Goal: Task Accomplishment & Management: Manage account settings

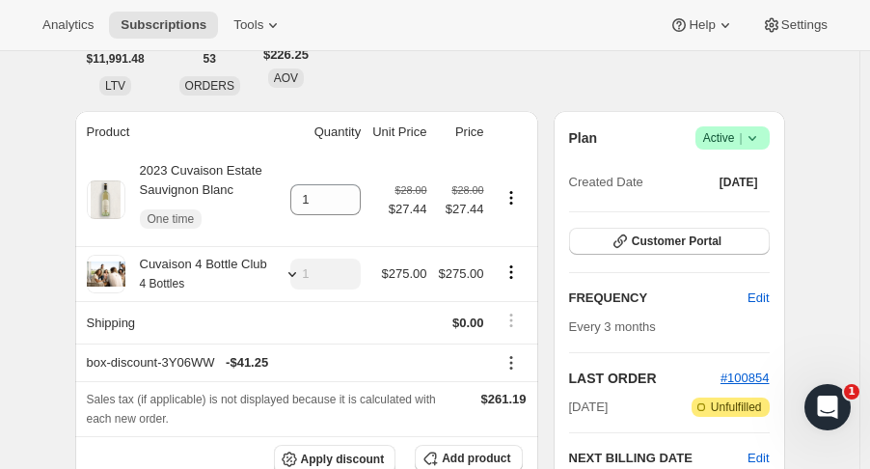
scroll to position [191, 0]
click at [512, 277] on icon "Product actions" at bounding box center [510, 277] width 3 height 3
click at [531, 343] on span "Remove" at bounding box center [516, 342] width 46 height 14
type input "0"
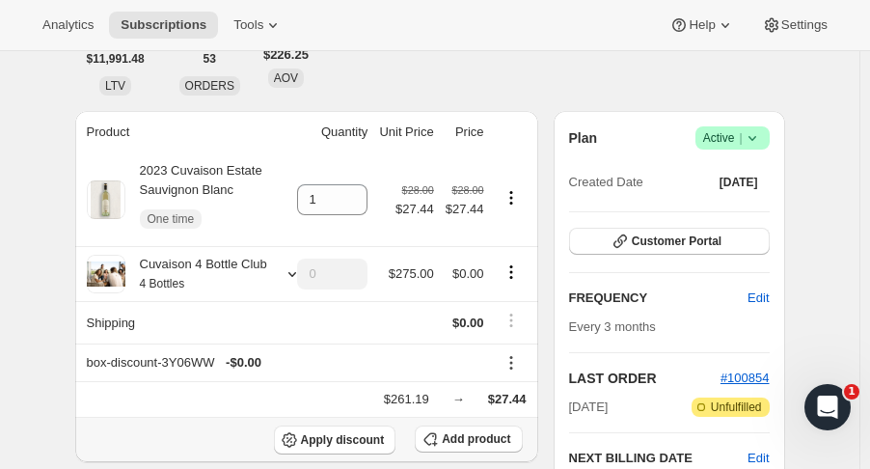
click at [459, 437] on span "Add product" at bounding box center [476, 438] width 68 height 15
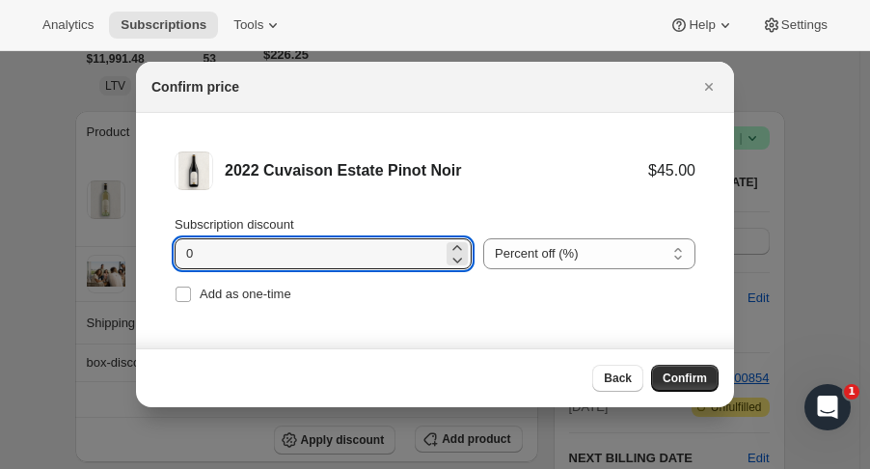
click at [277, 260] on input "0" at bounding box center [309, 253] width 268 height 31
type input "15"
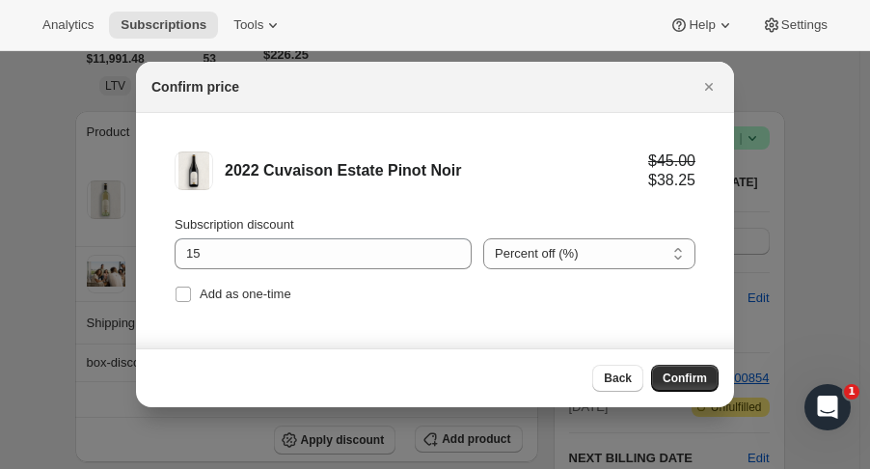
click at [221, 276] on div "Subscription discount 15 Percent off (%) Amount off ($) Percent off (%) Add as …" at bounding box center [435, 261] width 521 height 93
click at [224, 283] on label "Add as one-time" at bounding box center [233, 294] width 117 height 27
click at [191, 286] on input "Add as one-time" at bounding box center [183, 293] width 15 height 15
checkbox input "true"
click at [673, 384] on span "Confirm" at bounding box center [685, 377] width 44 height 15
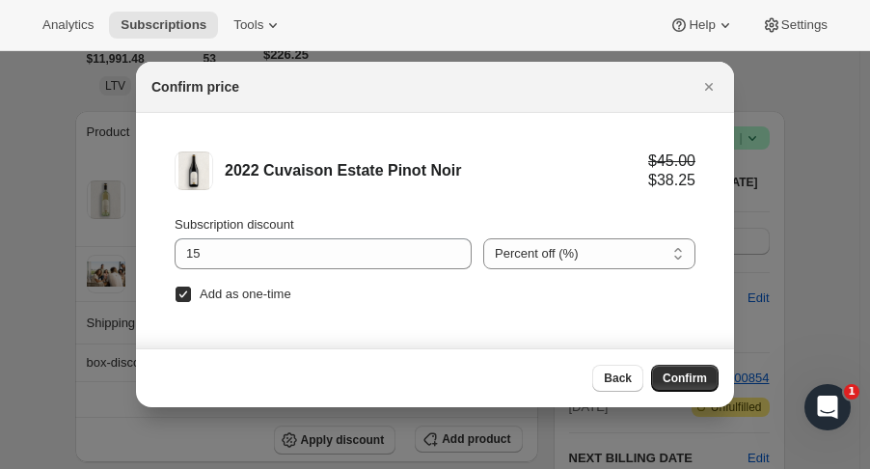
type input "1"
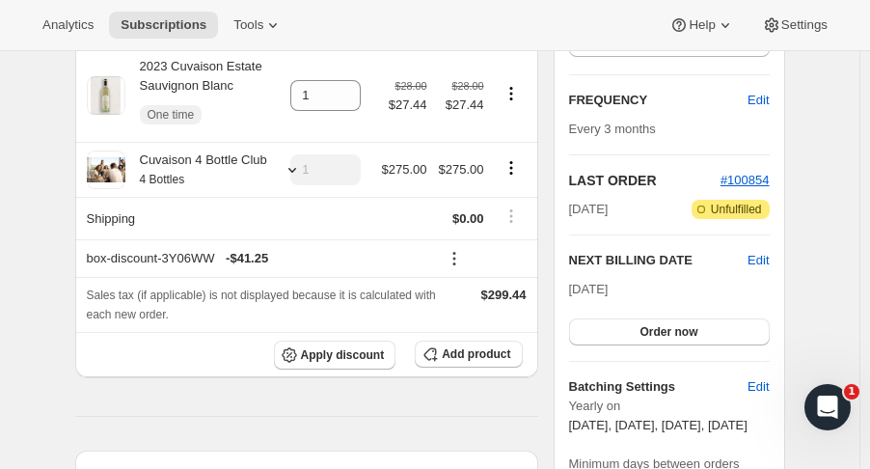
scroll to position [407, 0]
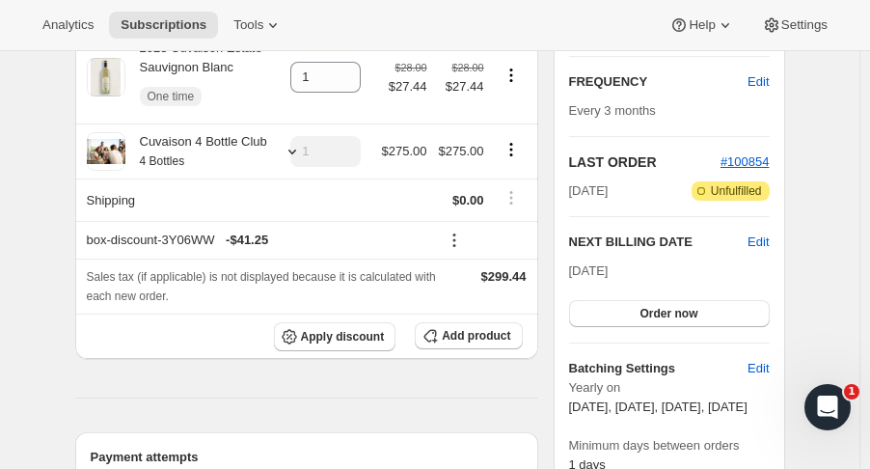
click at [505, 338] on span "Add product" at bounding box center [476, 335] width 68 height 15
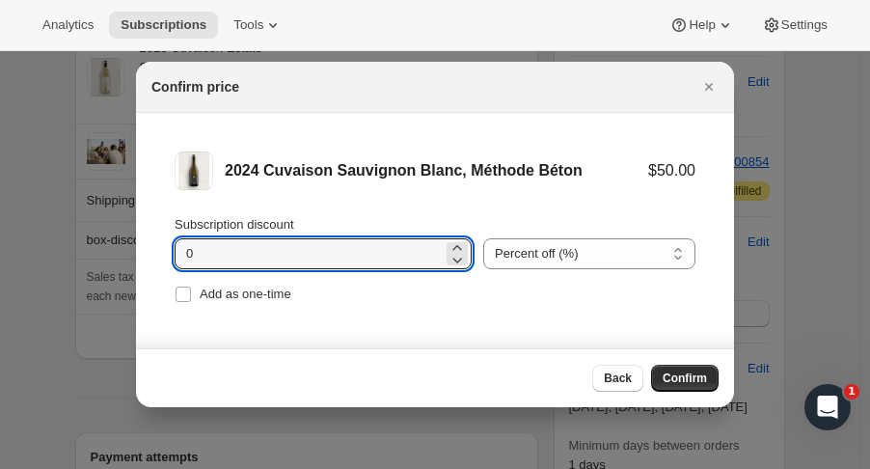
click at [274, 252] on input "0" at bounding box center [309, 253] width 268 height 31
type input "16"
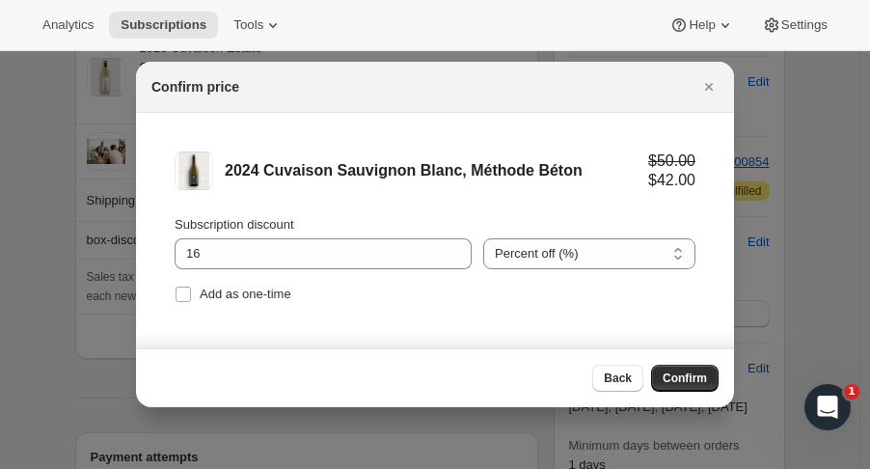
click at [266, 285] on span "Add as one-time" at bounding box center [246, 294] width 92 height 19
click at [191, 286] on input "Add as one-time" at bounding box center [183, 293] width 15 height 15
checkbox input "true"
click at [676, 375] on span "Confirm" at bounding box center [685, 377] width 44 height 15
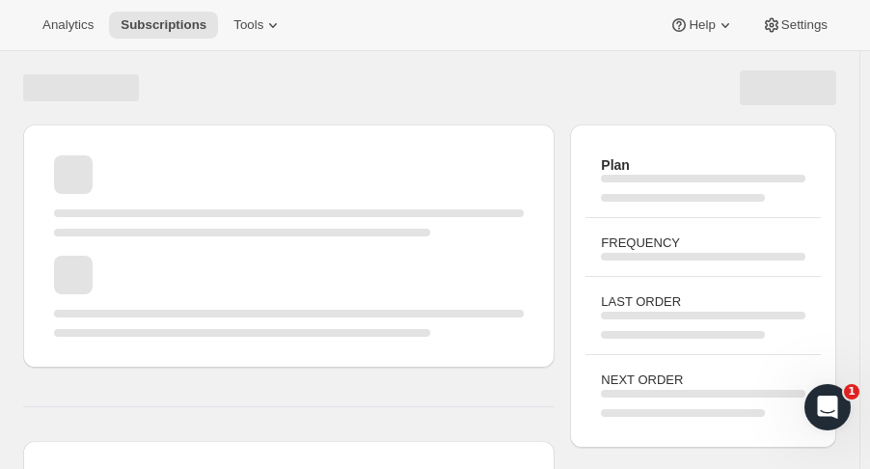
scroll to position [401, 0]
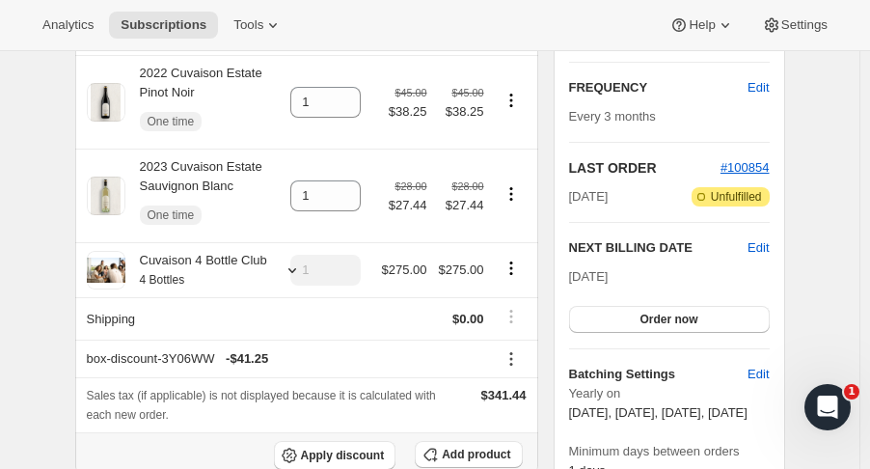
click at [464, 447] on span "Add product" at bounding box center [476, 454] width 68 height 15
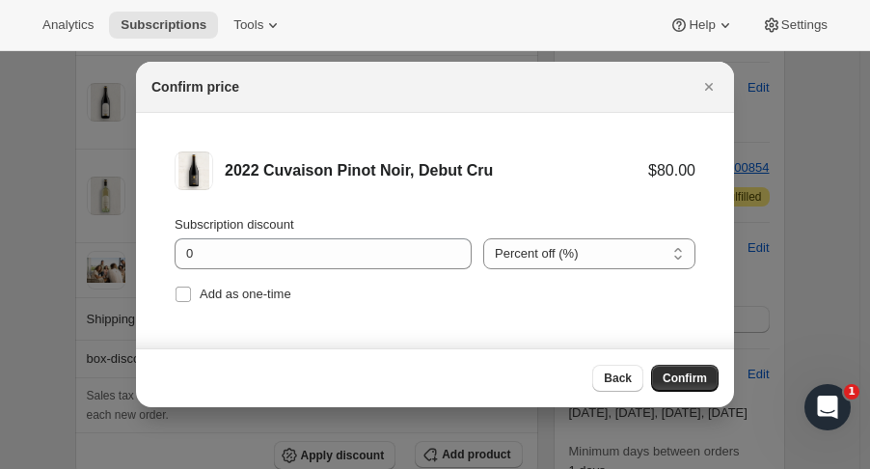
click at [188, 308] on li "2022 Cuvaison Pinot Noir, Debut Cru $80.00 Subscription discount 0 Percent off …" at bounding box center [435, 229] width 598 height 233
click at [186, 300] on input "Add as one-time" at bounding box center [183, 293] width 15 height 15
checkbox input "true"
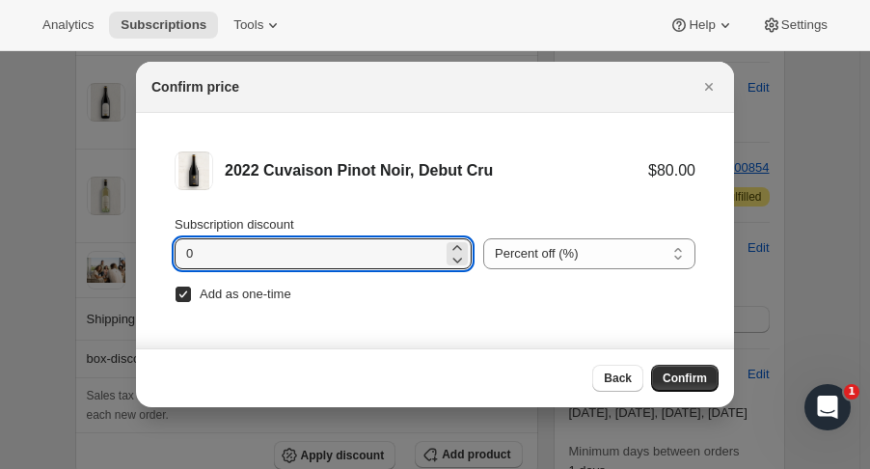
drag, startPoint x: 197, startPoint y: 263, endPoint x: 185, endPoint y: 263, distance: 11.6
click at [185, 263] on input "0" at bounding box center [309, 253] width 268 height 31
type input "15"
click at [706, 367] on button "Confirm" at bounding box center [685, 378] width 68 height 27
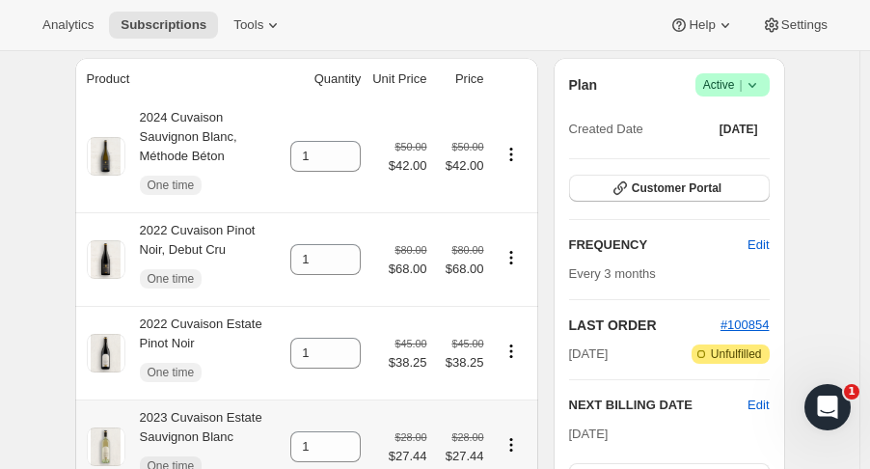
scroll to position [226, 0]
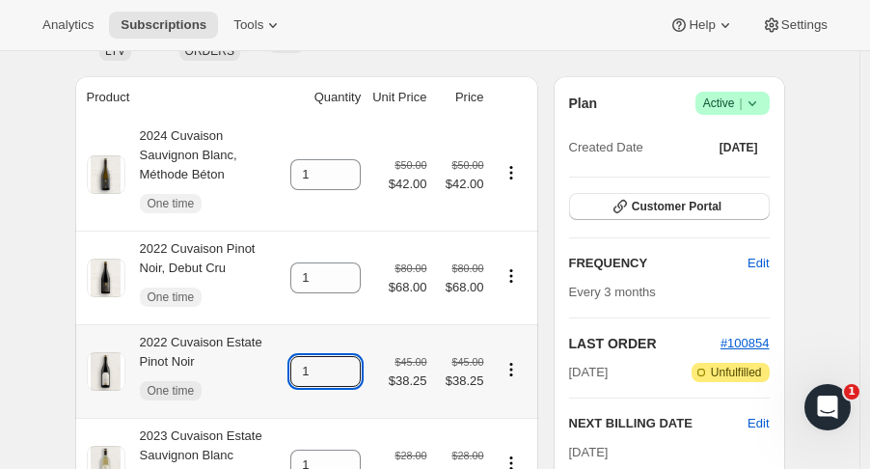
click at [352, 356] on icon at bounding box center [346, 365] width 19 height 19
type input "2"
click at [356, 449] on icon at bounding box center [346, 458] width 19 height 19
type input "2"
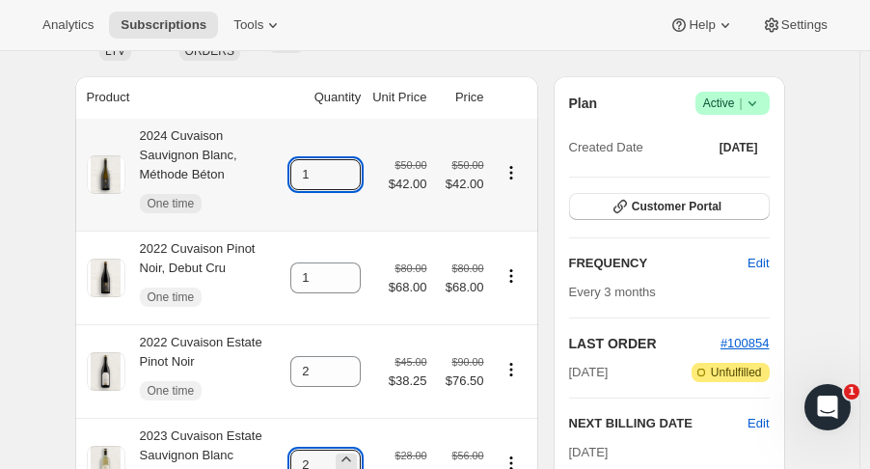
click at [349, 159] on icon at bounding box center [346, 168] width 19 height 19
type input "2"
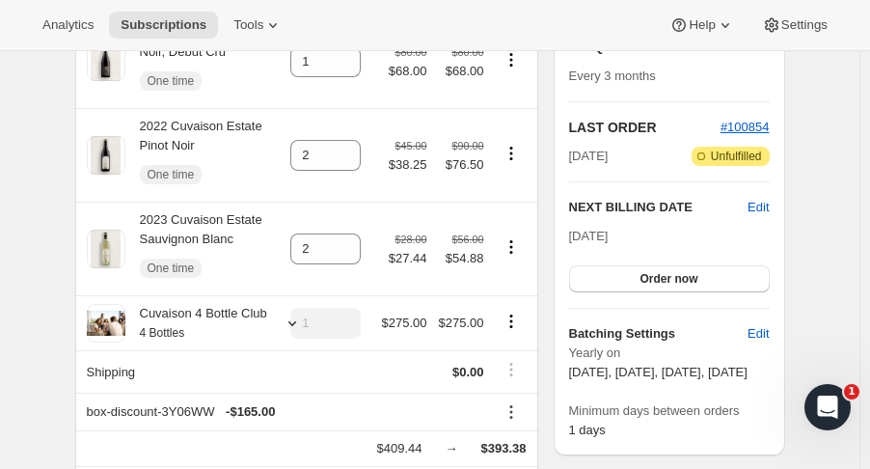
scroll to position [444, 0]
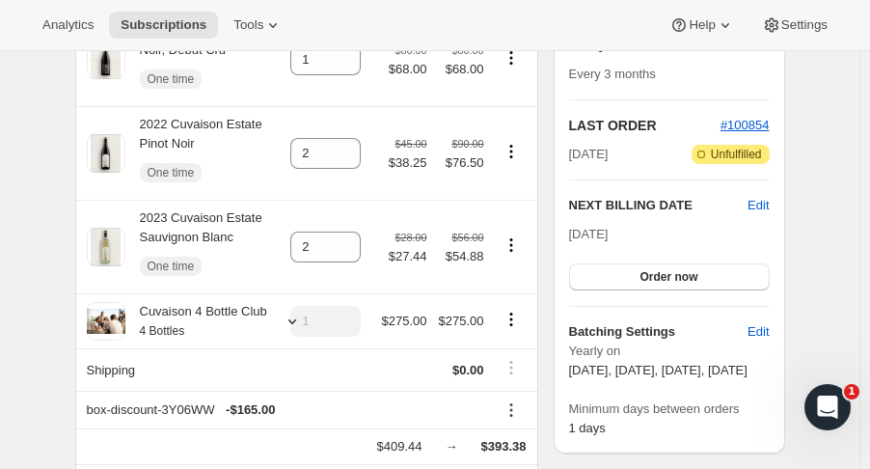
click at [517, 310] on icon "Product actions" at bounding box center [511, 319] width 19 height 19
click at [539, 377] on button "Remove" at bounding box center [516, 370] width 58 height 31
type input "0"
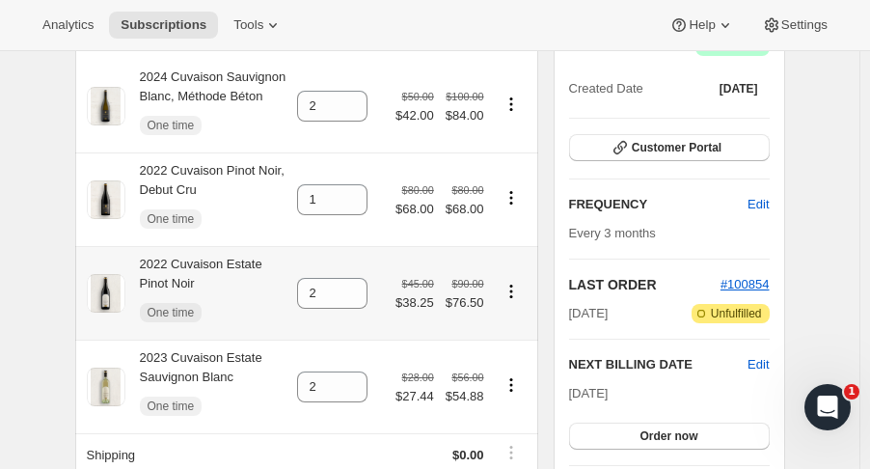
scroll to position [284, 0]
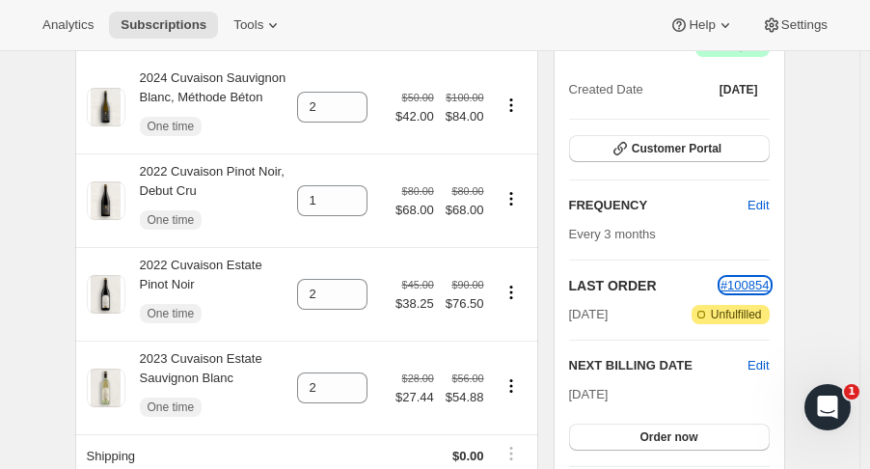
click at [768, 281] on span "#100854" at bounding box center [745, 285] width 49 height 14
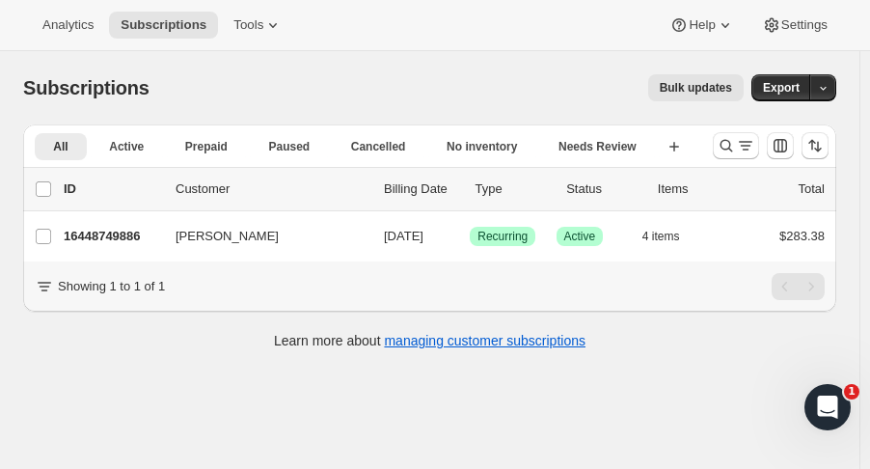
click at [126, 235] on p "16448749886" at bounding box center [112, 236] width 96 height 19
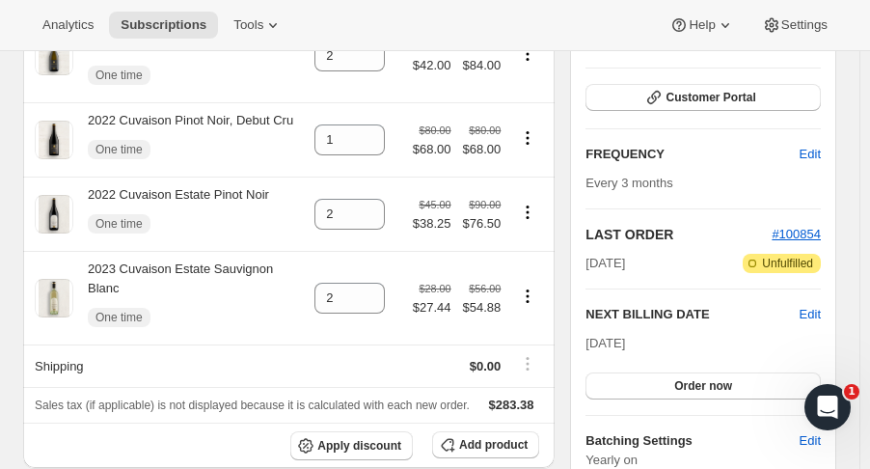
scroll to position [276, 0]
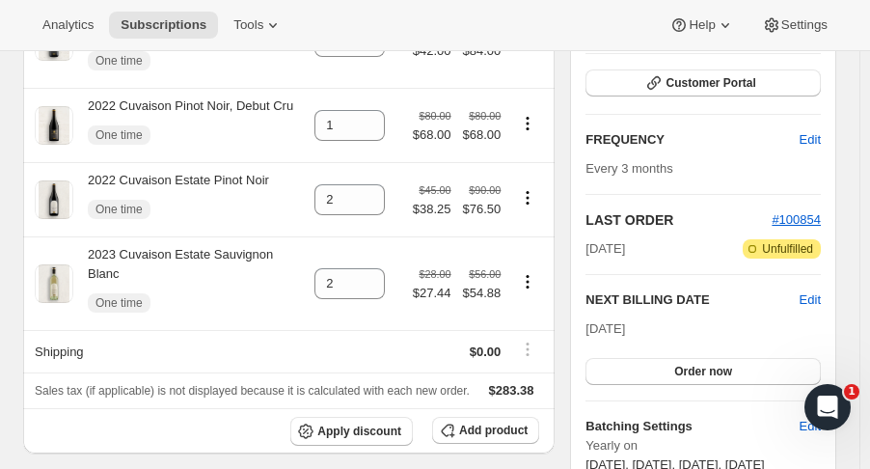
click at [821, 297] on span "Edit" at bounding box center [810, 299] width 21 height 19
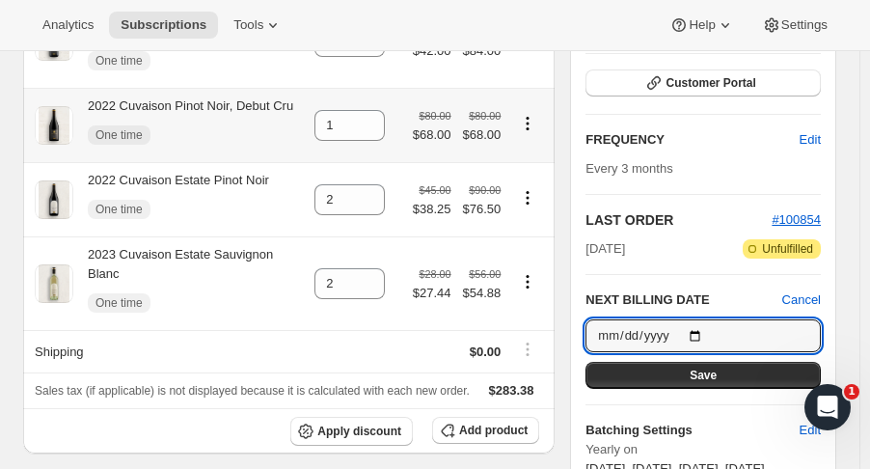
click at [704, 339] on input "2025-11-01" at bounding box center [702, 335] width 235 height 33
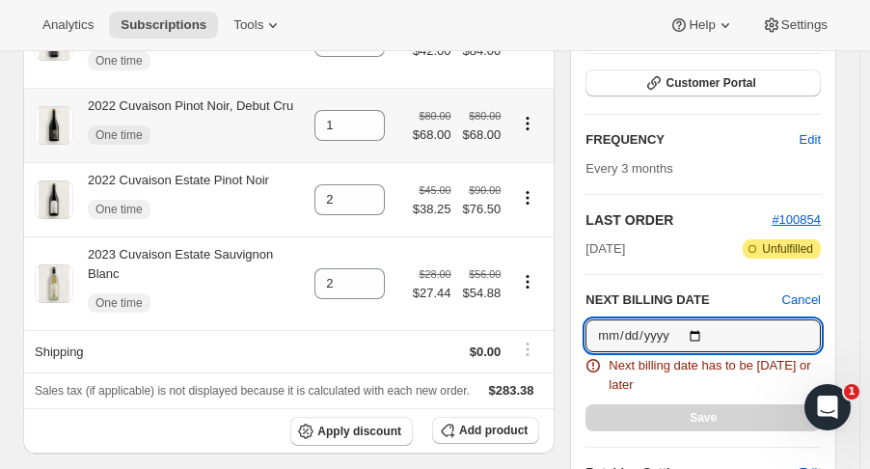
type input "2025-09-07"
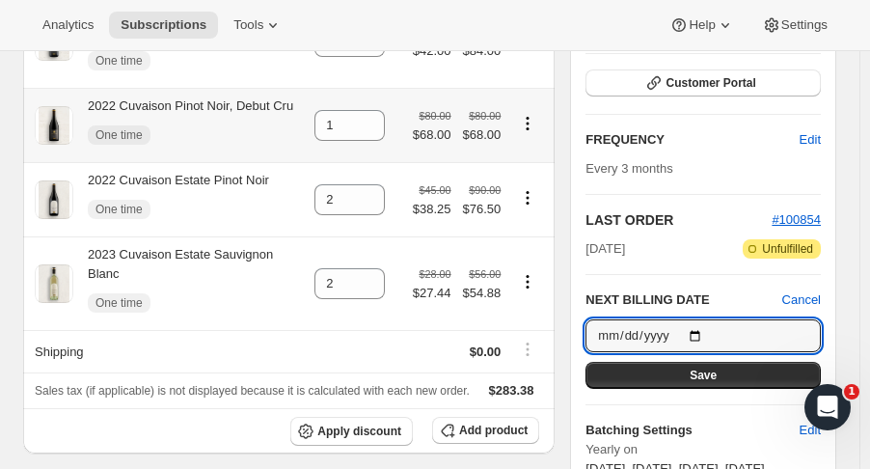
click at [780, 383] on button "Save" at bounding box center [702, 375] width 235 height 27
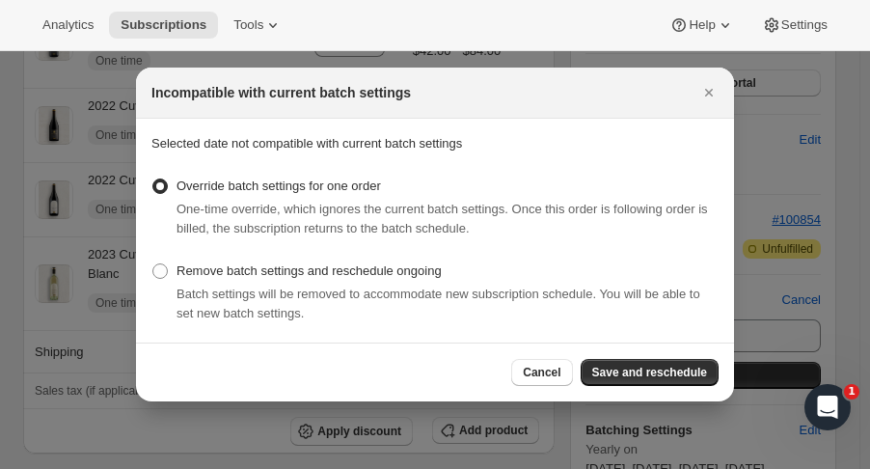
click at [684, 381] on button "Save and reschedule" at bounding box center [650, 372] width 138 height 27
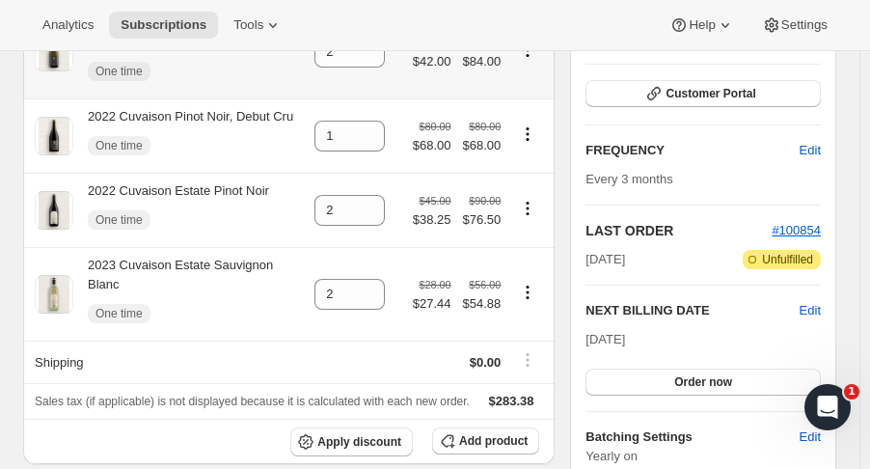
scroll to position [354, 0]
click at [753, 389] on button "Order now" at bounding box center [702, 381] width 235 height 27
click at [748, 378] on span "Click to confirm" at bounding box center [704, 381] width 88 height 15
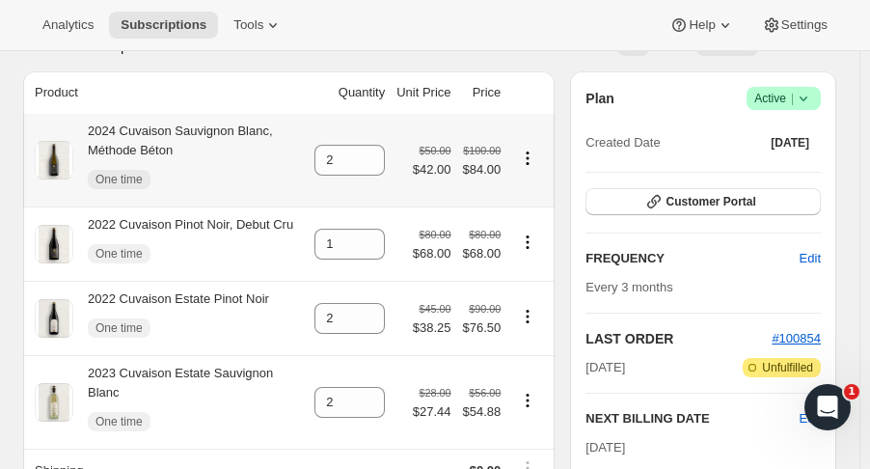
scroll to position [0, 0]
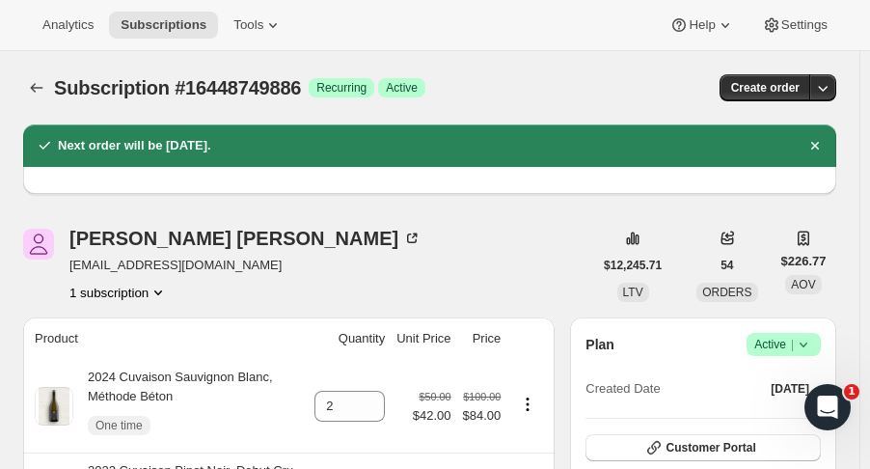
click at [29, 91] on icon "Subscriptions" at bounding box center [36, 87] width 19 height 19
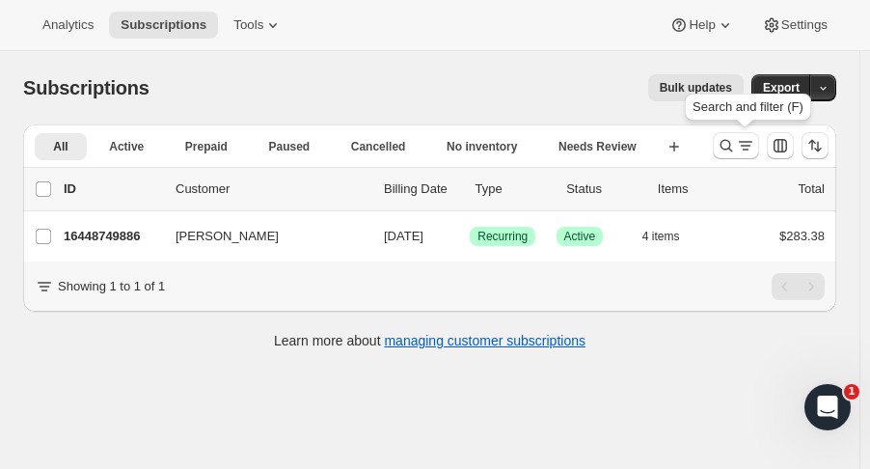
click at [736, 150] on icon "Search and filter results" at bounding box center [726, 145] width 19 height 19
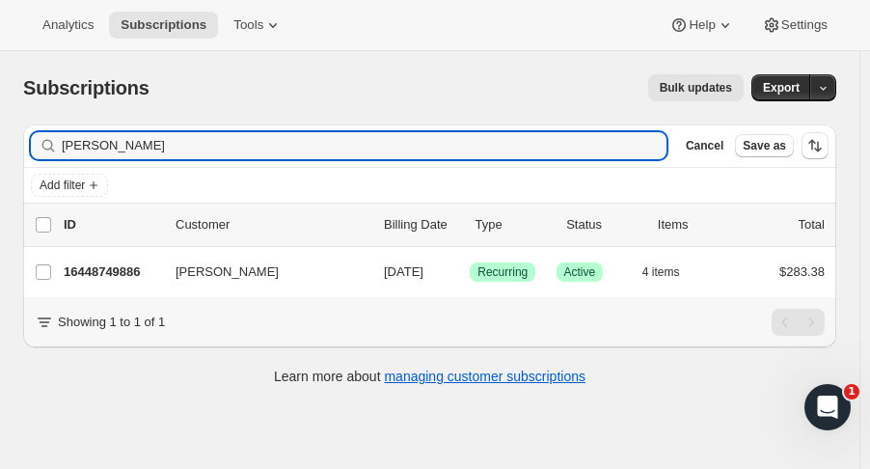
drag, startPoint x: 127, startPoint y: 145, endPoint x: -27, endPoint y: 133, distance: 154.8
click at [0, 133] on html "Analytics Subscriptions Tools Help Settings Skip to content Subscriptions. This…" at bounding box center [435, 234] width 870 height 469
type input "michael green"
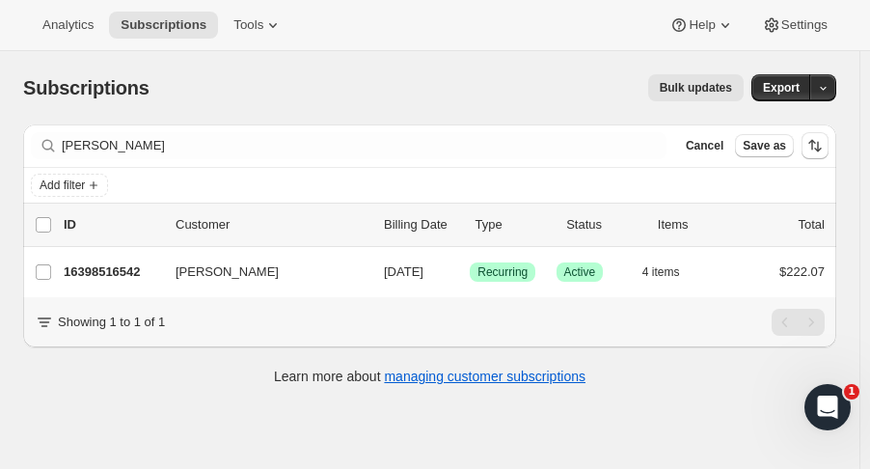
click at [127, 273] on p "16398516542" at bounding box center [112, 271] width 96 height 19
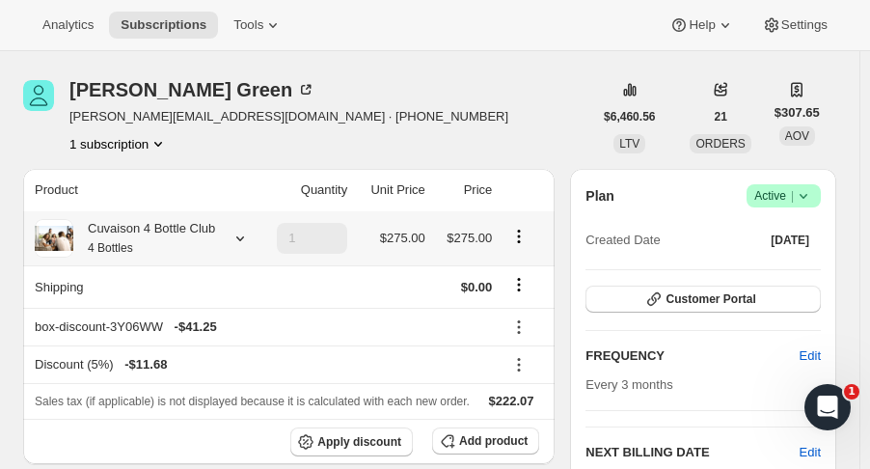
scroll to position [54, 0]
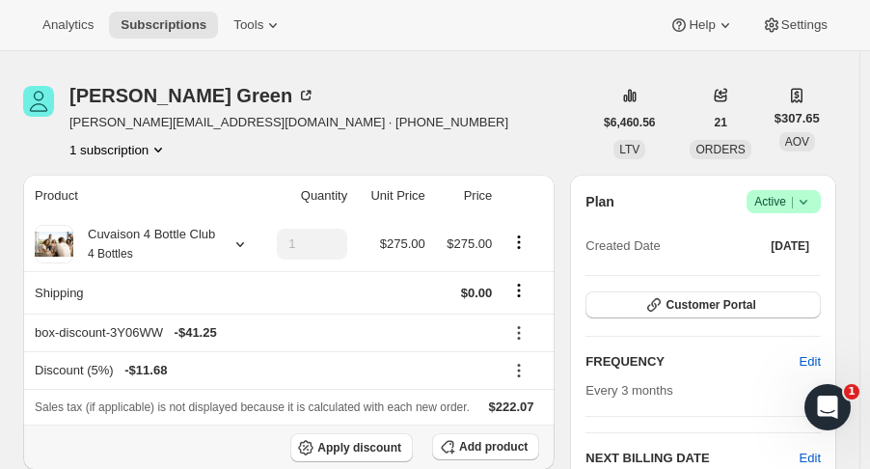
click at [487, 444] on span "Add product" at bounding box center [493, 446] width 68 height 15
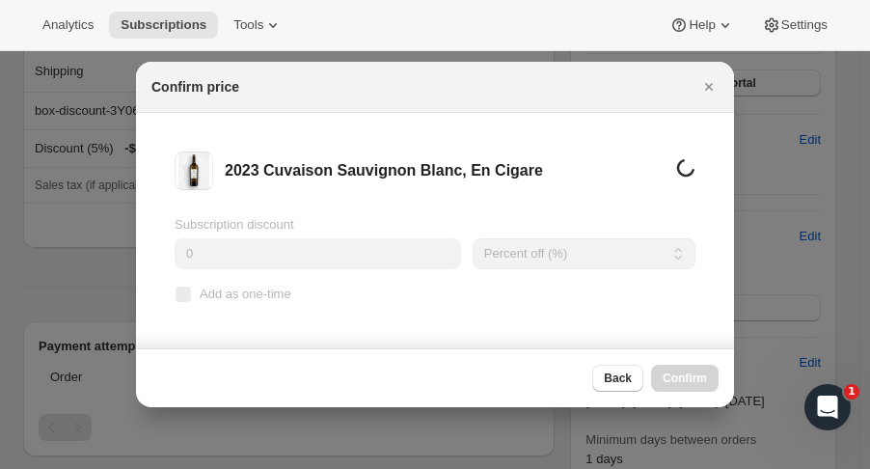
scroll to position [0, 0]
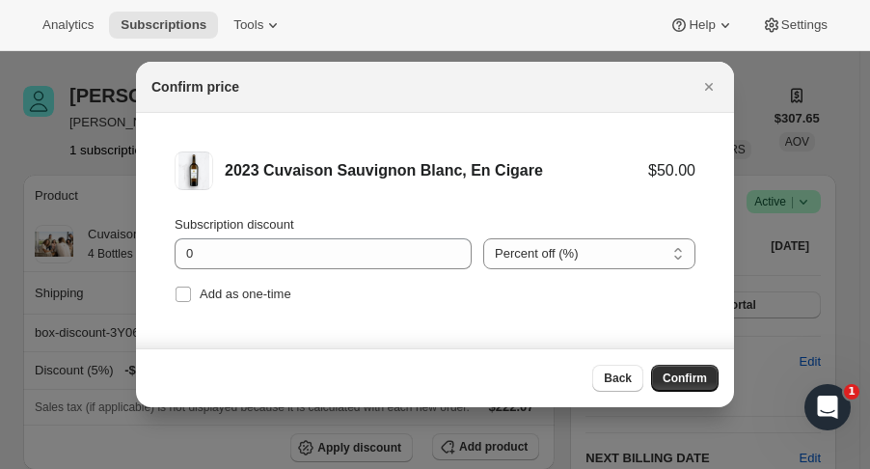
click at [226, 282] on label "Add as one-time" at bounding box center [233, 294] width 117 height 27
click at [191, 286] on input "Add as one-time" at bounding box center [183, 293] width 15 height 15
checkbox input "true"
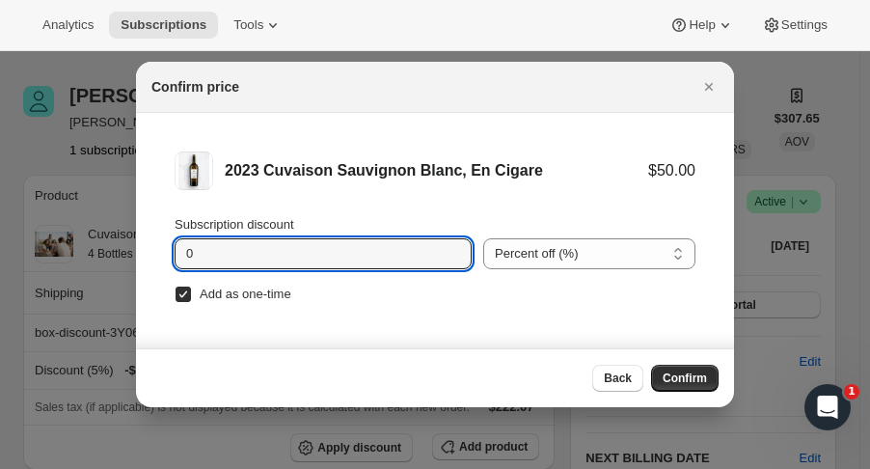
click at [245, 256] on input "0" at bounding box center [309, 253] width 268 height 31
type input "20"
click at [691, 376] on span "Confirm" at bounding box center [685, 377] width 44 height 15
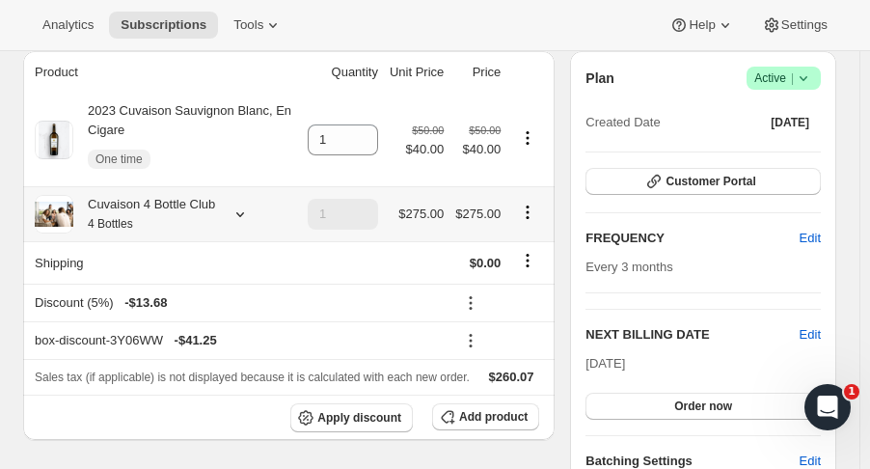
scroll to position [183, 0]
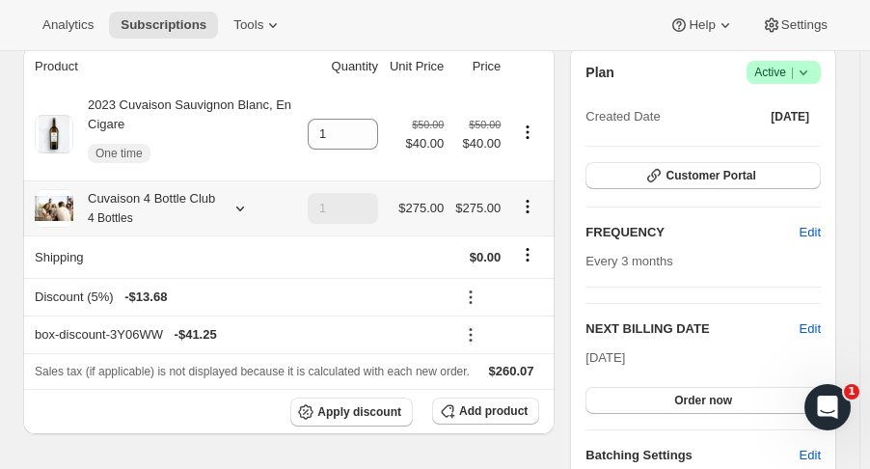
click at [523, 415] on span "Add product" at bounding box center [493, 410] width 68 height 15
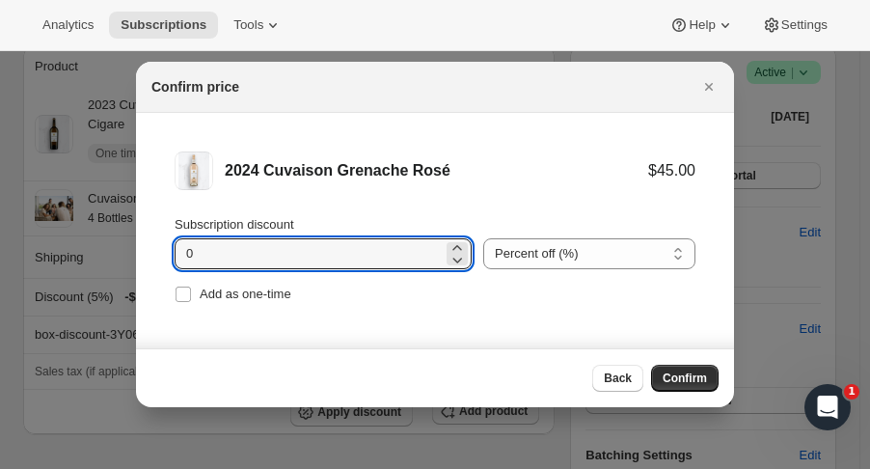
click at [240, 256] on input "0" at bounding box center [309, 253] width 268 height 31
type input "20"
click at [251, 296] on span "Add as one-time" at bounding box center [246, 293] width 92 height 14
click at [191, 296] on input "Add as one-time" at bounding box center [183, 293] width 15 height 15
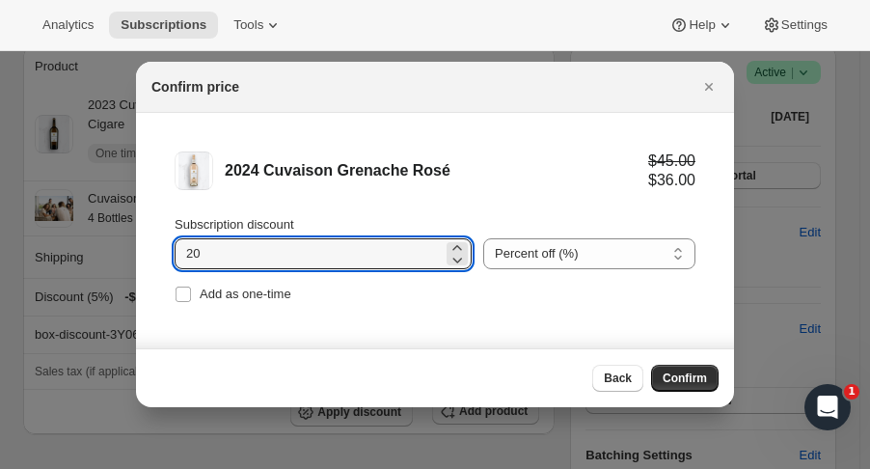
checkbox input "true"
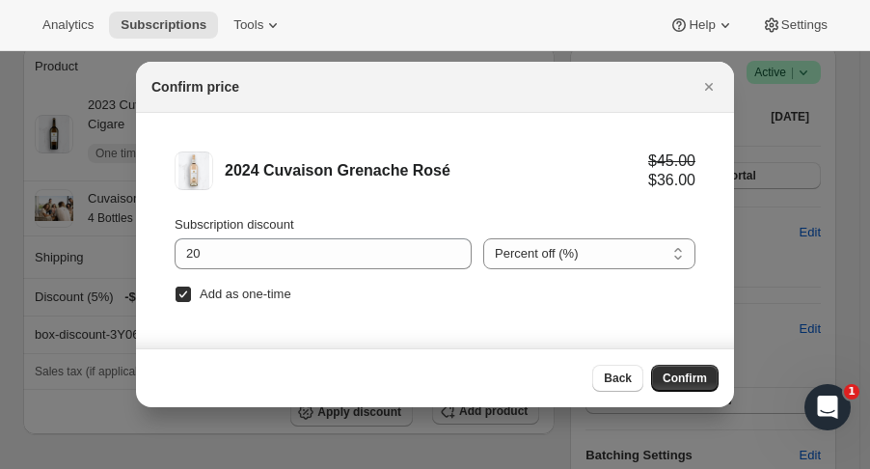
click at [696, 380] on span "Confirm" at bounding box center [685, 377] width 44 height 15
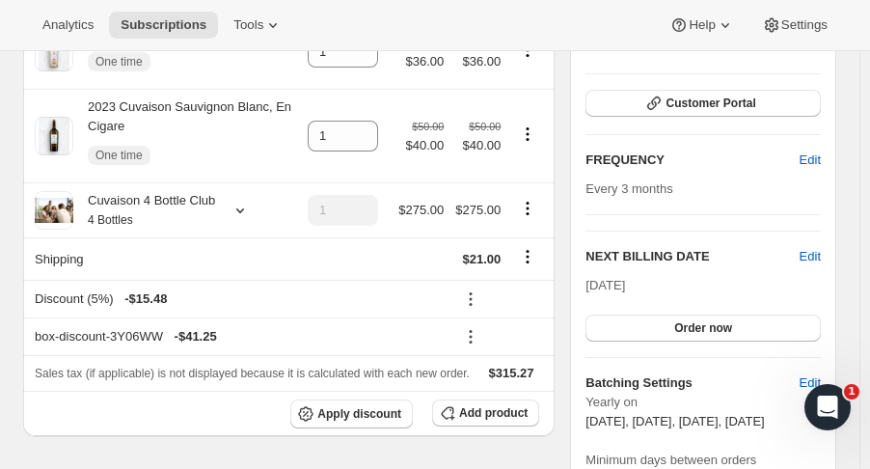
scroll to position [273, 0]
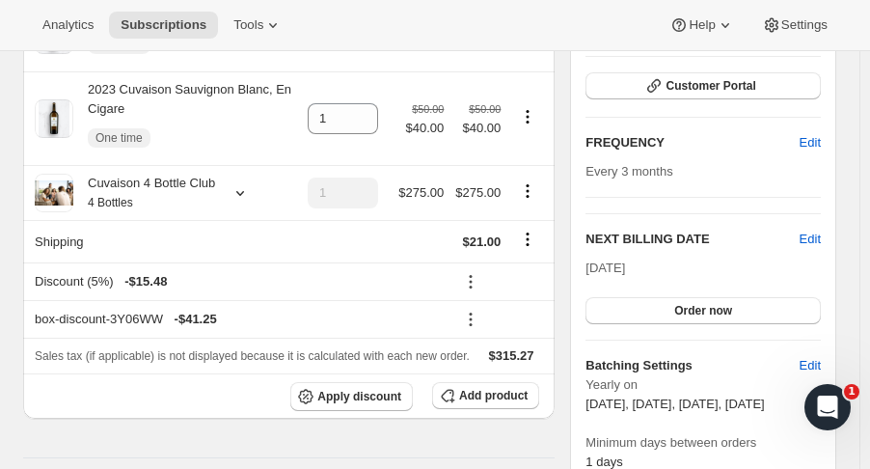
click at [527, 395] on span "Add product" at bounding box center [493, 395] width 68 height 15
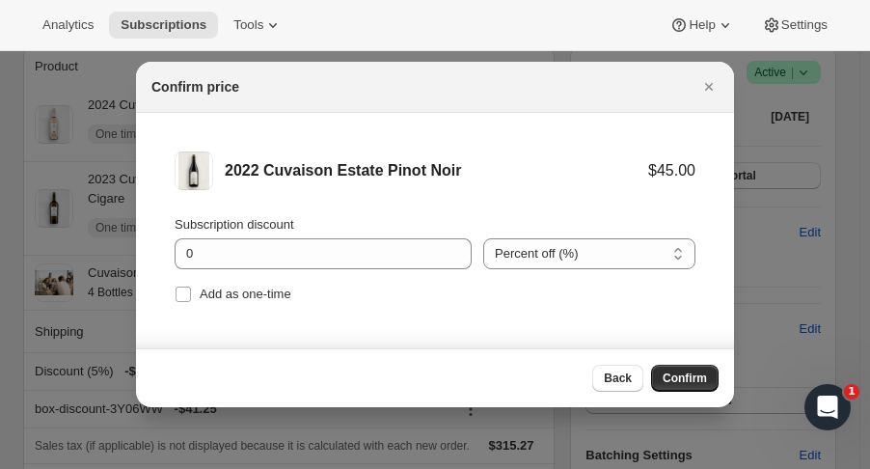
scroll to position [0, 0]
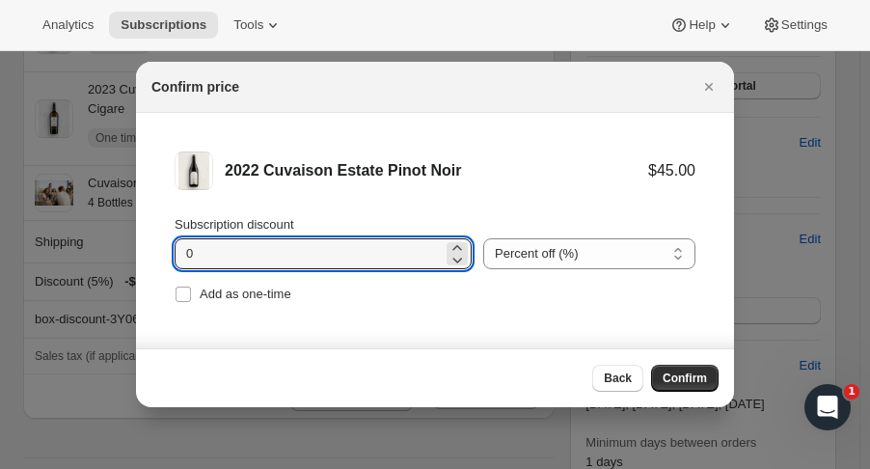
click at [199, 259] on input "0" at bounding box center [309, 253] width 268 height 31
drag, startPoint x: 199, startPoint y: 259, endPoint x: 154, endPoint y: 257, distance: 44.5
click at [154, 257] on li "2022 Cuvaison Estate Pinot Noir $45.00 Subscription discount 0 Percent off (%) …" at bounding box center [435, 229] width 598 height 233
type input "20"
click at [285, 295] on span "Add as one-time" at bounding box center [246, 293] width 92 height 14
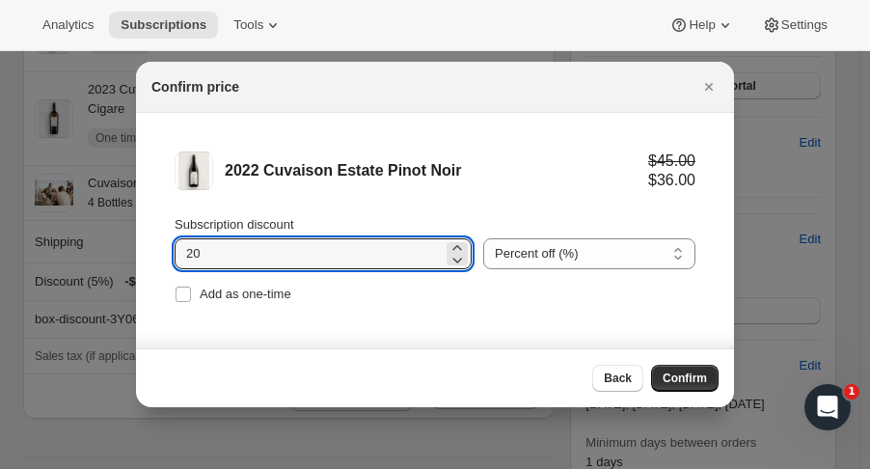
click at [191, 295] on input "Add as one-time" at bounding box center [183, 293] width 15 height 15
checkbox input "true"
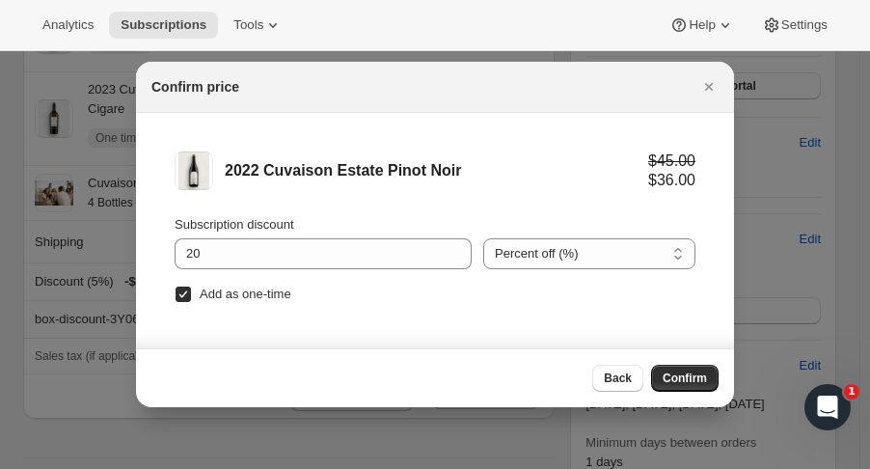
click at [671, 380] on span "Confirm" at bounding box center [685, 377] width 44 height 15
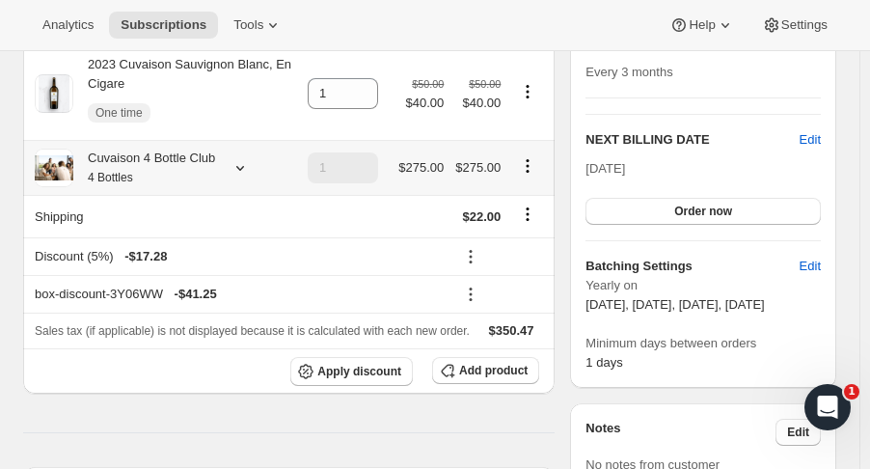
scroll to position [395, 0]
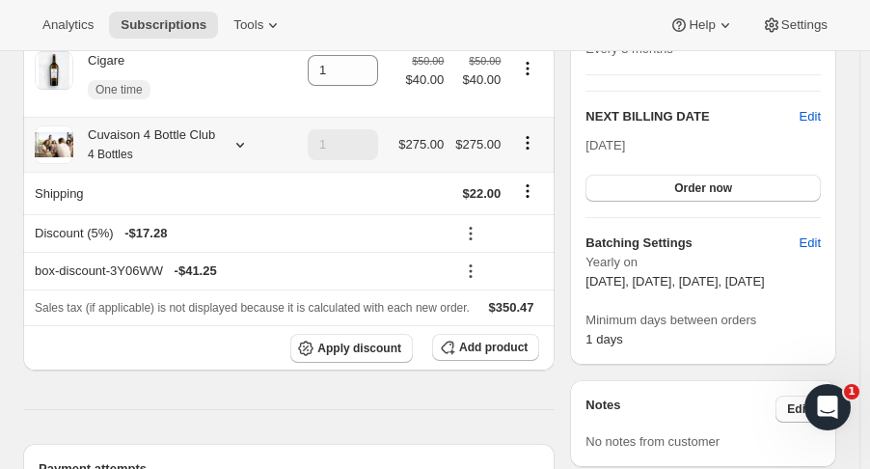
click at [513, 356] on button "Add product" at bounding box center [485, 347] width 107 height 27
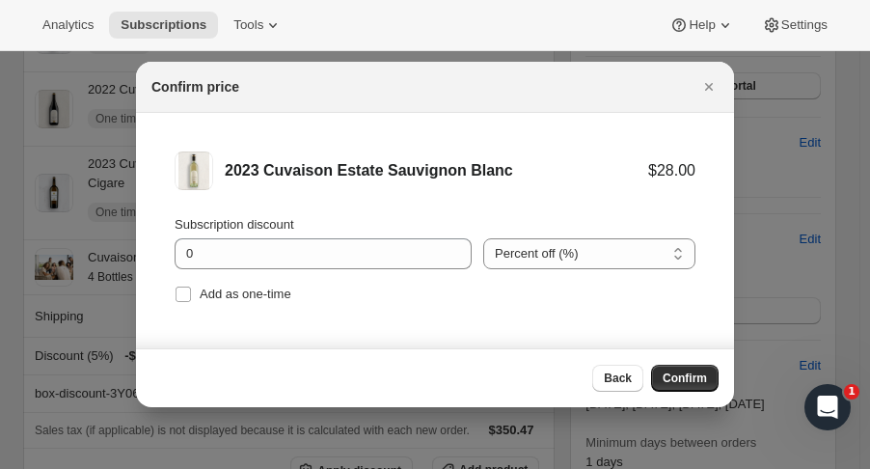
scroll to position [0, 0]
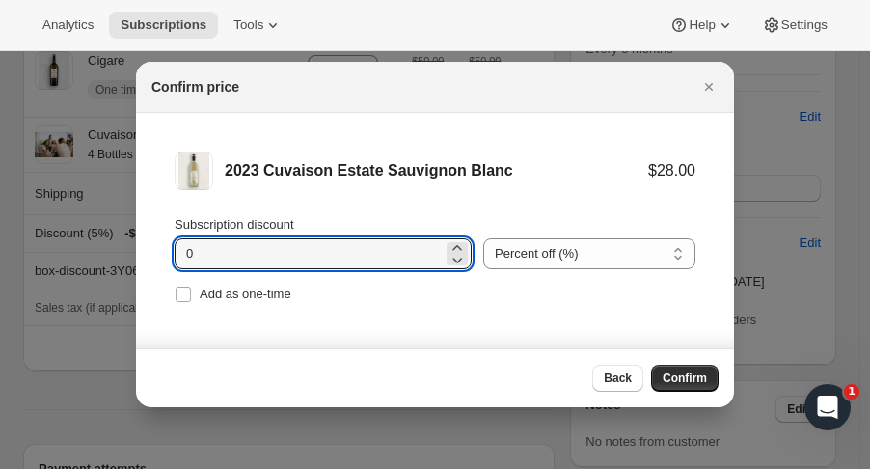
drag, startPoint x: 199, startPoint y: 254, endPoint x: 172, endPoint y: 248, distance: 27.6
click at [172, 248] on li "2023 Cuvaison Estate Sauvignon Blanc $28.00 Subscription discount 0 Percent off…" at bounding box center [435, 229] width 598 height 233
type input "2"
click at [183, 289] on input "Add as one-time" at bounding box center [183, 293] width 15 height 15
checkbox input "true"
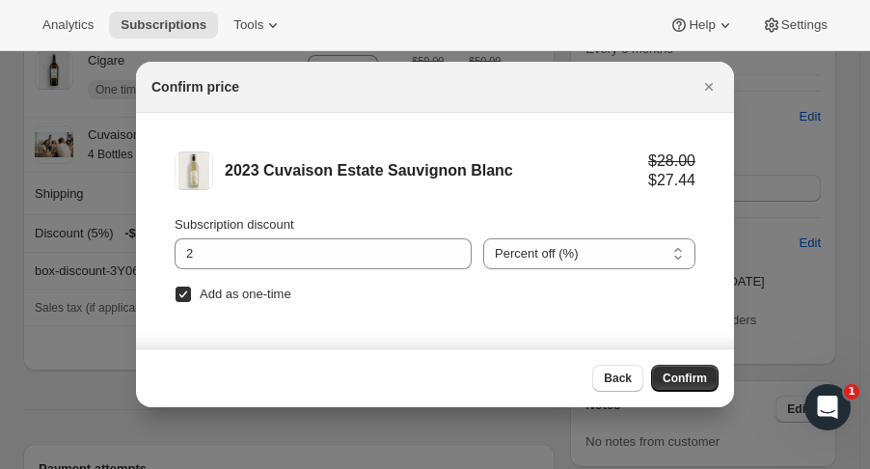
click at [680, 375] on span "Confirm" at bounding box center [685, 377] width 44 height 15
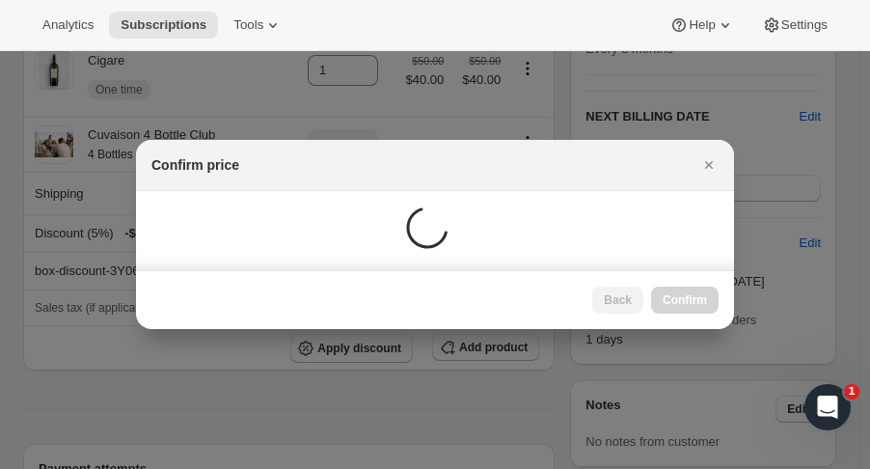
scroll to position [395, 0]
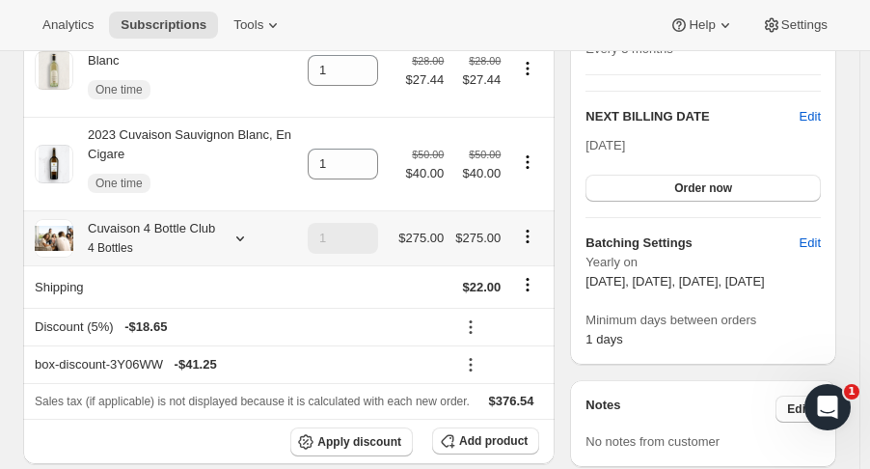
click at [532, 227] on icon "Product actions" at bounding box center [527, 236] width 19 height 19
click at [535, 289] on span "Remove" at bounding box center [535, 287] width 46 height 14
type input "0"
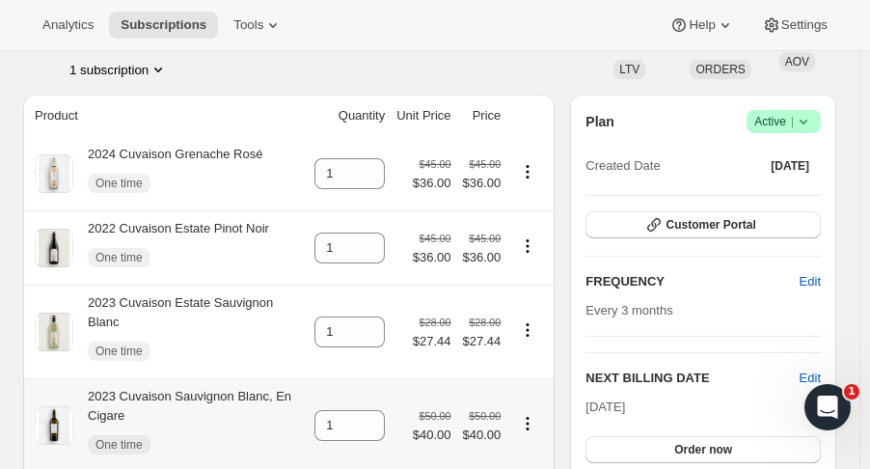
scroll to position [130, 0]
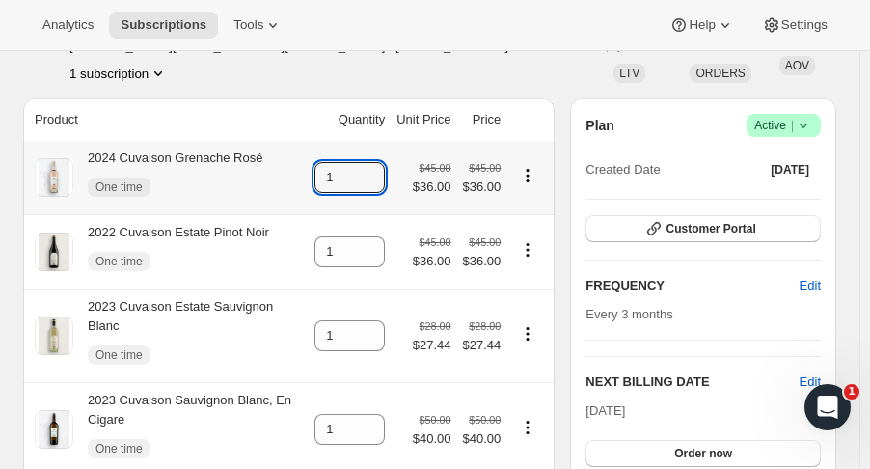
click at [380, 165] on icon at bounding box center [370, 171] width 19 height 19
type input "2"
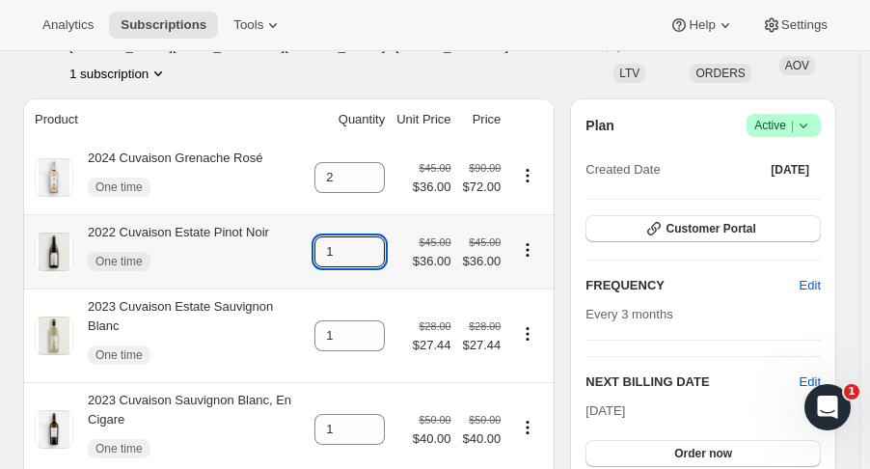
click at [380, 244] on icon at bounding box center [370, 245] width 19 height 19
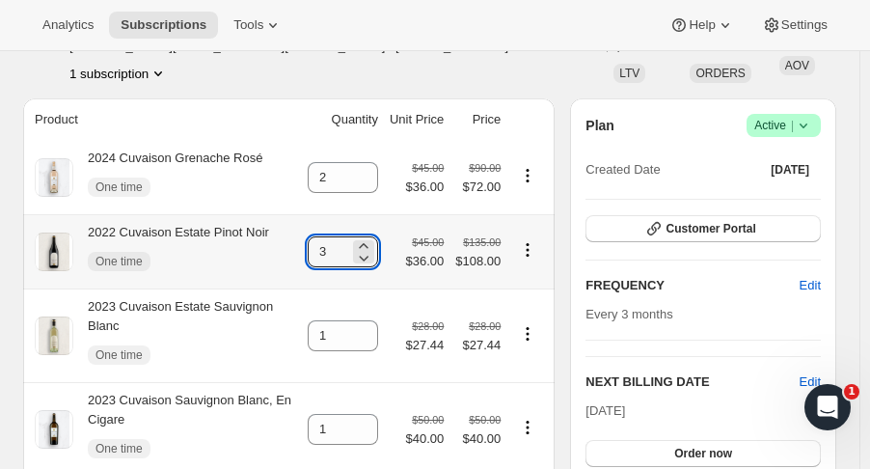
click at [373, 244] on icon at bounding box center [363, 245] width 19 height 19
type input "6"
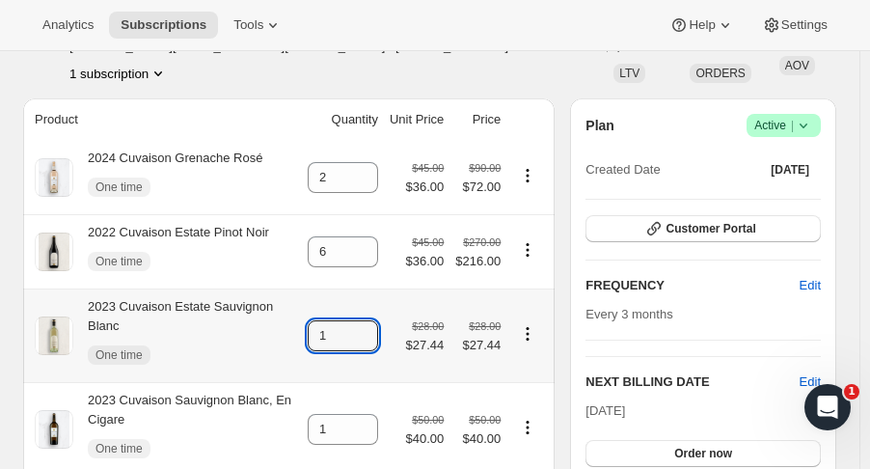
click at [371, 320] on icon at bounding box center [363, 329] width 19 height 19
type input "2"
click at [370, 414] on icon at bounding box center [363, 423] width 19 height 19
type input "2"
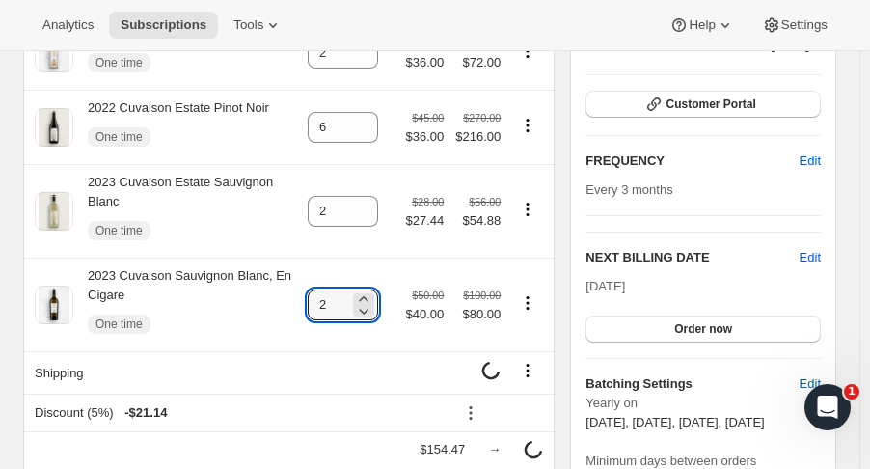
scroll to position [433, 0]
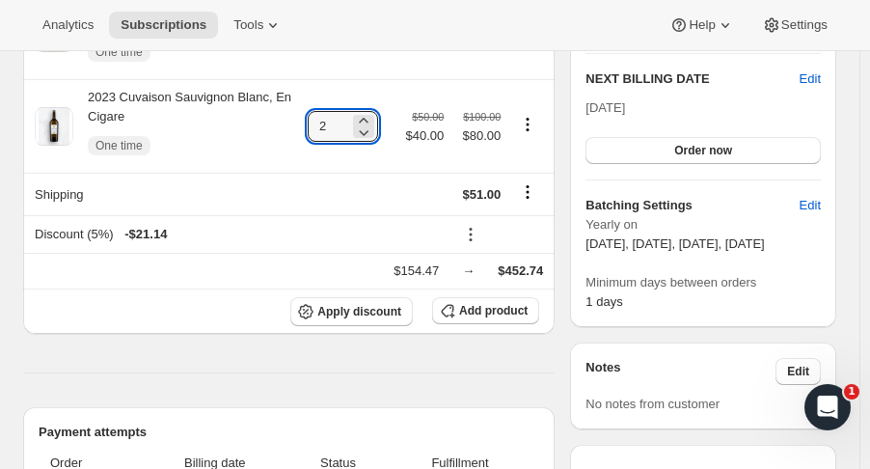
click at [530, 196] on icon "Shipping actions" at bounding box center [528, 197] width 3 height 3
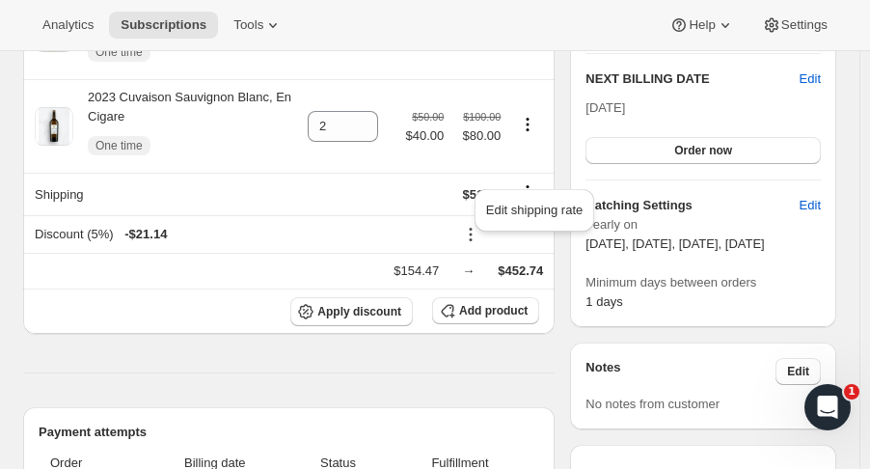
click at [573, 215] on span "Edit shipping rate" at bounding box center [534, 210] width 96 height 14
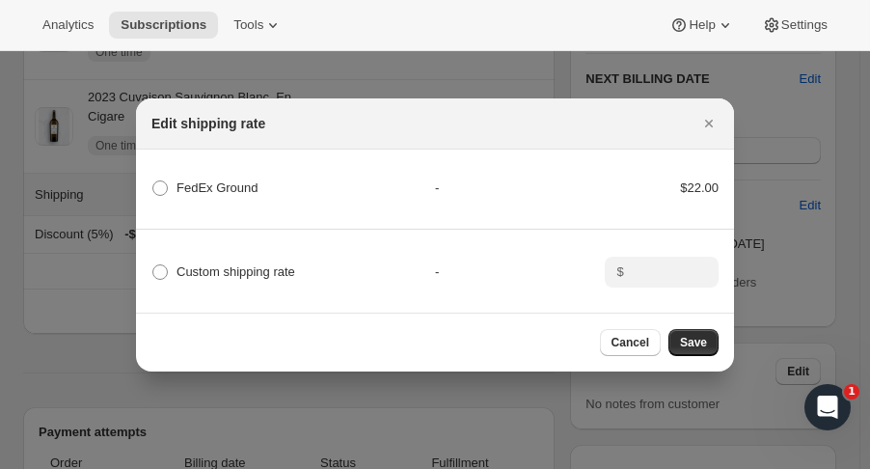
click at [279, 267] on span "Custom shipping rate" at bounding box center [236, 271] width 119 height 14
click at [153, 265] on input "Custom shipping rate" at bounding box center [152, 264] width 1 height 1
radio input "true"
click at [662, 262] on input ":r49a:" at bounding box center [660, 272] width 60 height 31
type input "0"
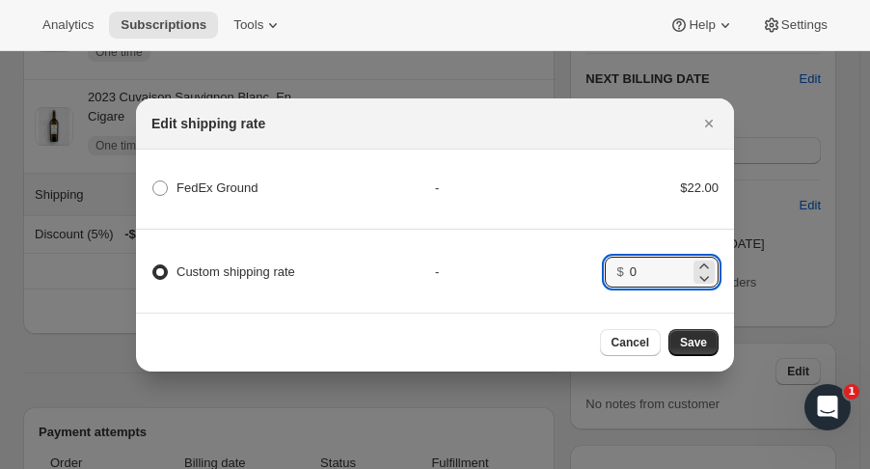
click at [716, 340] on button "Save" at bounding box center [693, 342] width 50 height 27
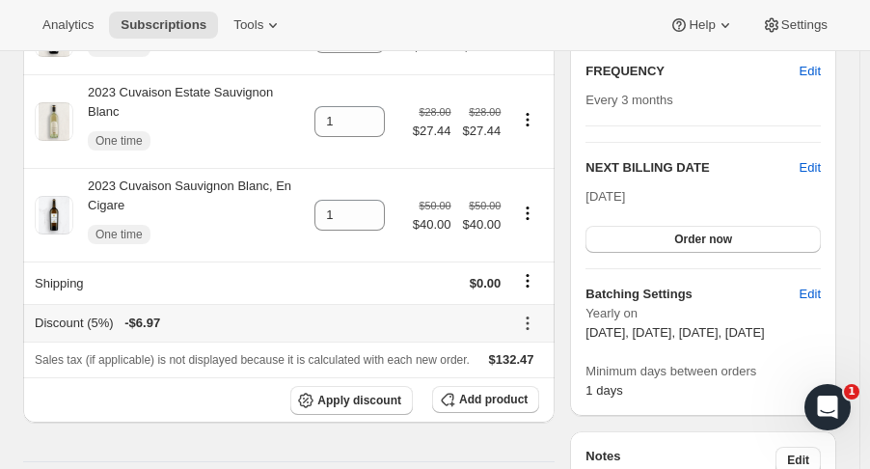
click at [534, 313] on button at bounding box center [527, 323] width 31 height 21
click at [531, 371] on span "Remove" at bounding box center [535, 373] width 46 height 14
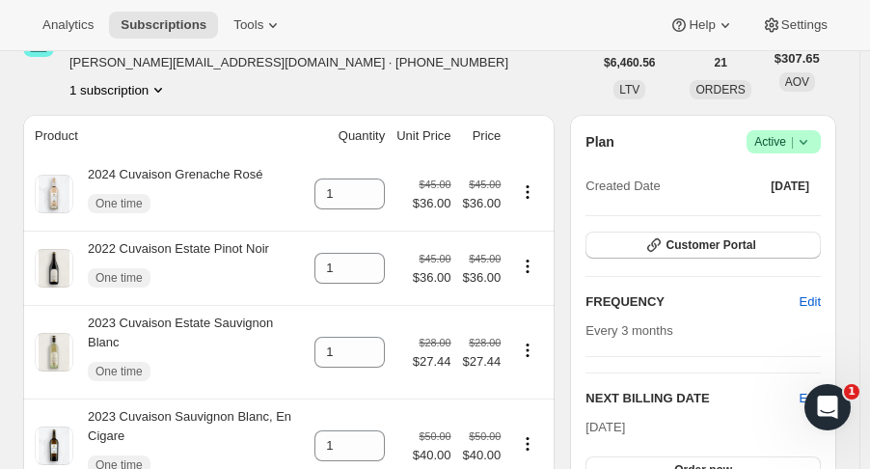
scroll to position [207, 0]
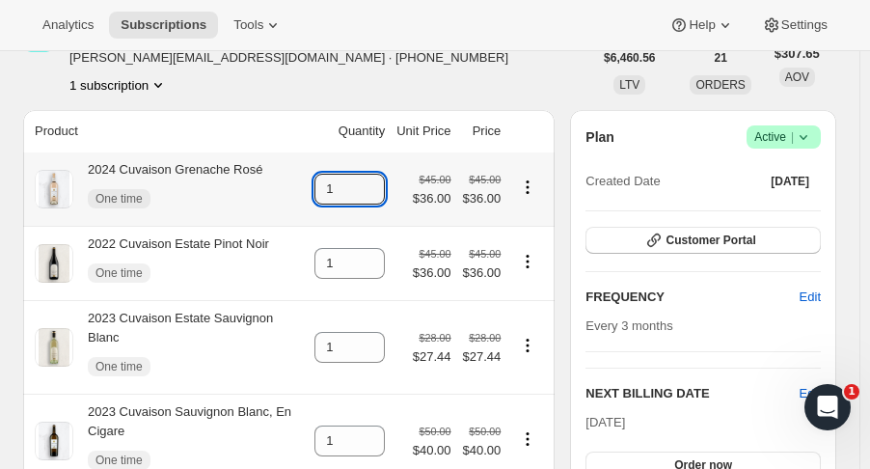
click at [379, 177] on icon at bounding box center [370, 183] width 19 height 19
type input "2"
click at [380, 253] on icon at bounding box center [370, 257] width 19 height 19
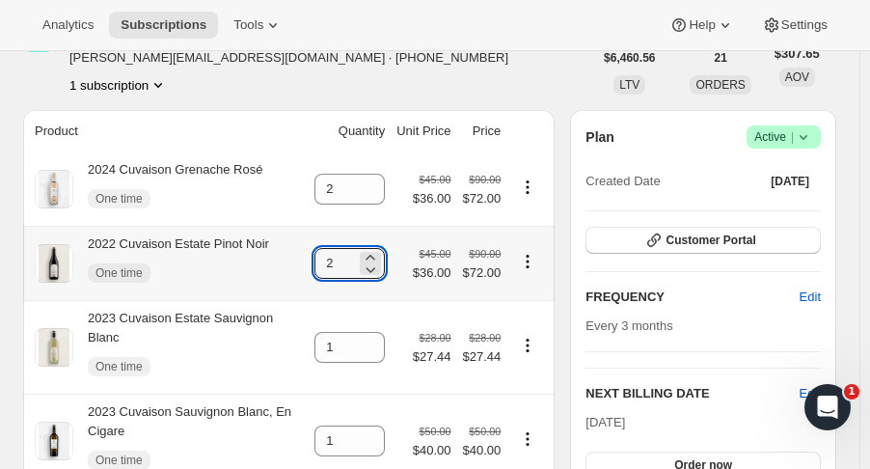
click at [380, 253] on icon at bounding box center [370, 257] width 19 height 19
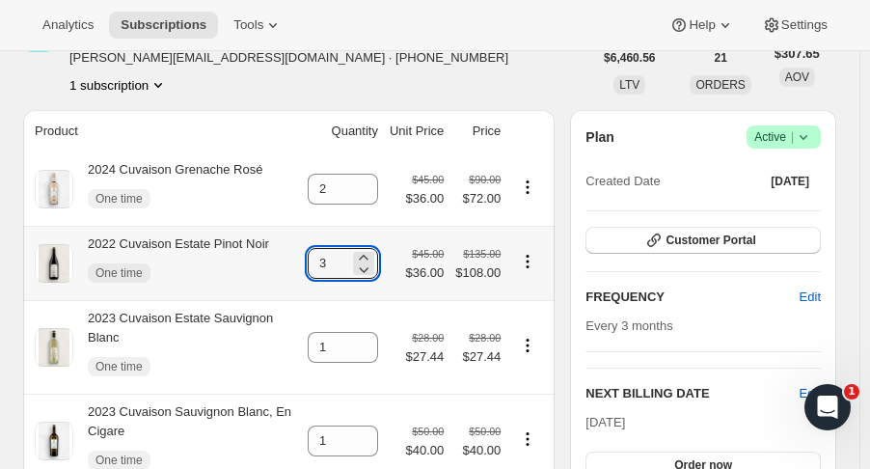
click at [374, 253] on div at bounding box center [363, 263] width 21 height 23
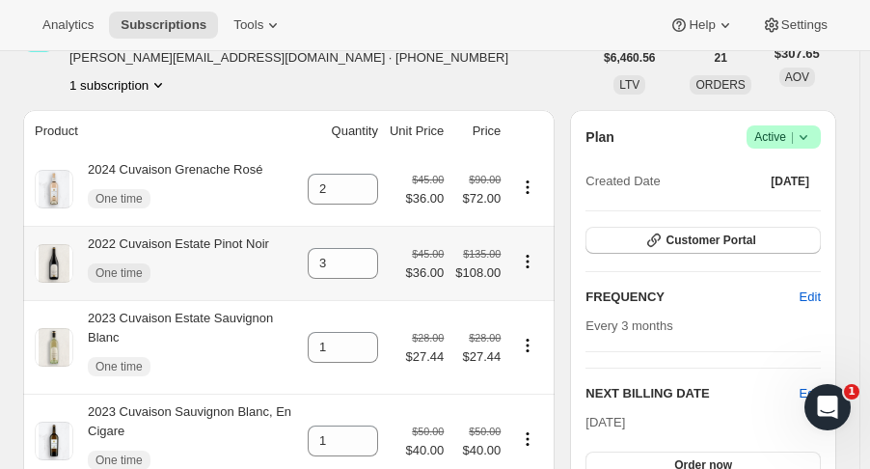
click at [374, 253] on div at bounding box center [363, 263] width 21 height 23
click at [367, 254] on icon at bounding box center [363, 257] width 19 height 19
type input "6"
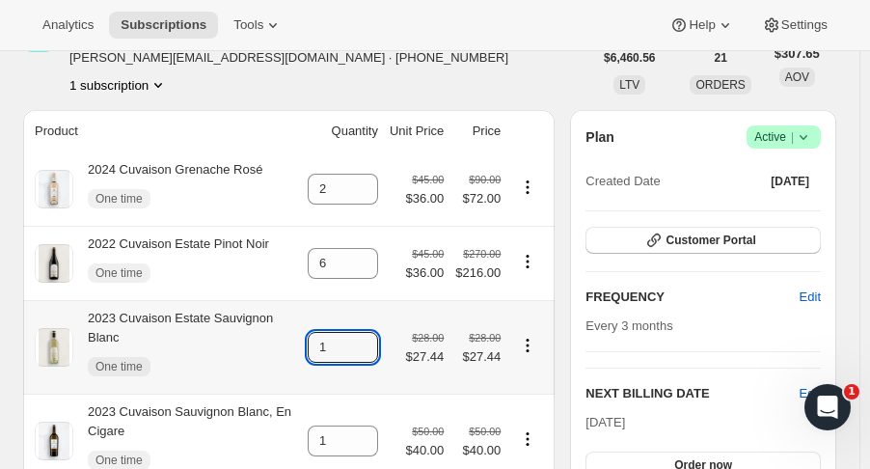
click at [373, 332] on icon at bounding box center [363, 341] width 19 height 19
type input "3"
click at [369, 405] on td "1" at bounding box center [343, 441] width 82 height 94
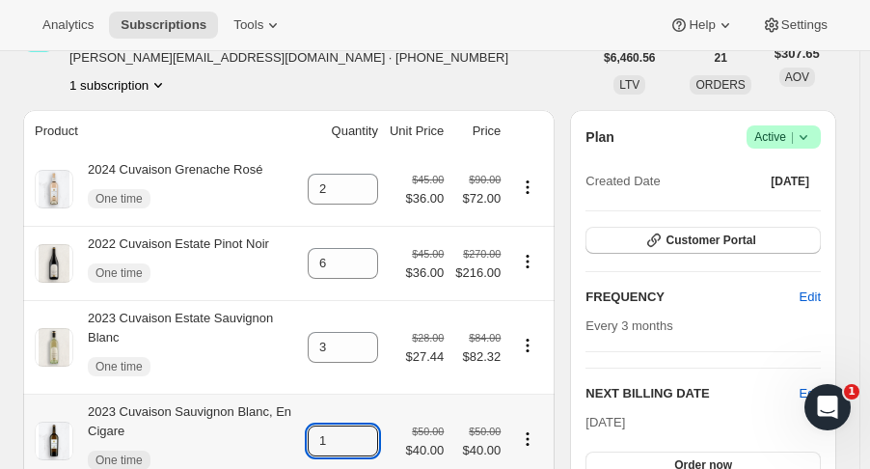
click at [373, 425] on icon at bounding box center [363, 434] width 19 height 19
type input "3"
click at [375, 353] on td "3" at bounding box center [343, 347] width 82 height 94
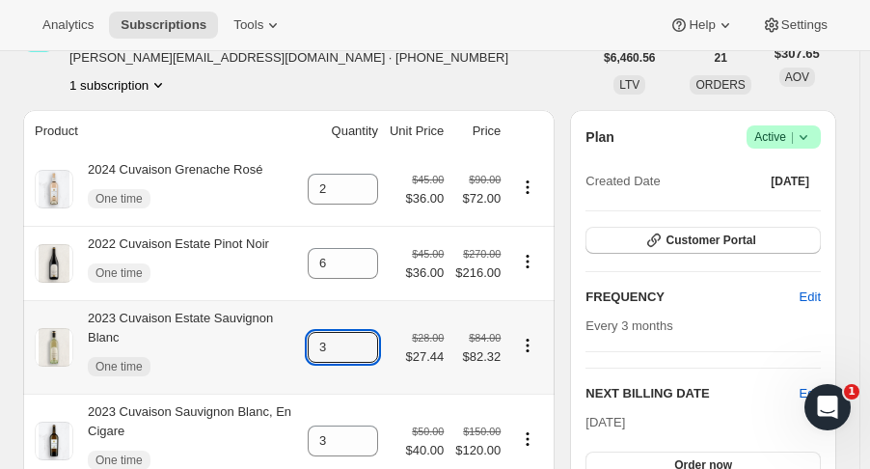
click at [368, 351] on icon at bounding box center [364, 354] width 10 height 6
type input "2"
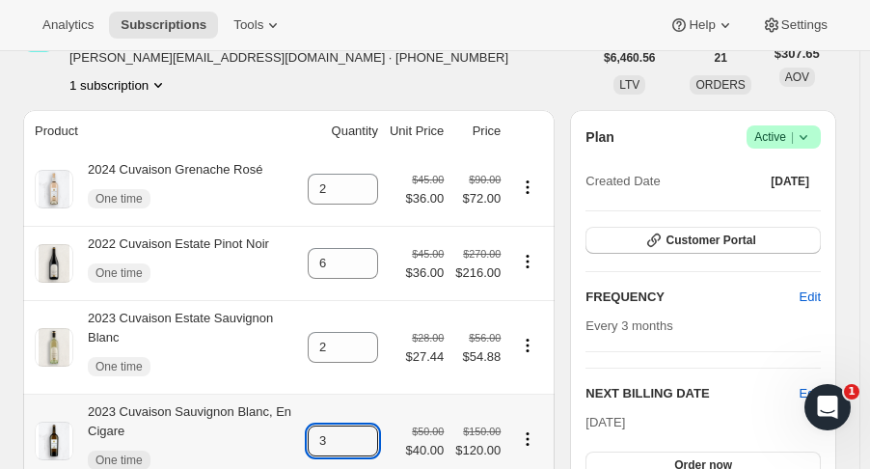
click at [368, 445] on icon at bounding box center [364, 448] width 10 height 6
type input "2"
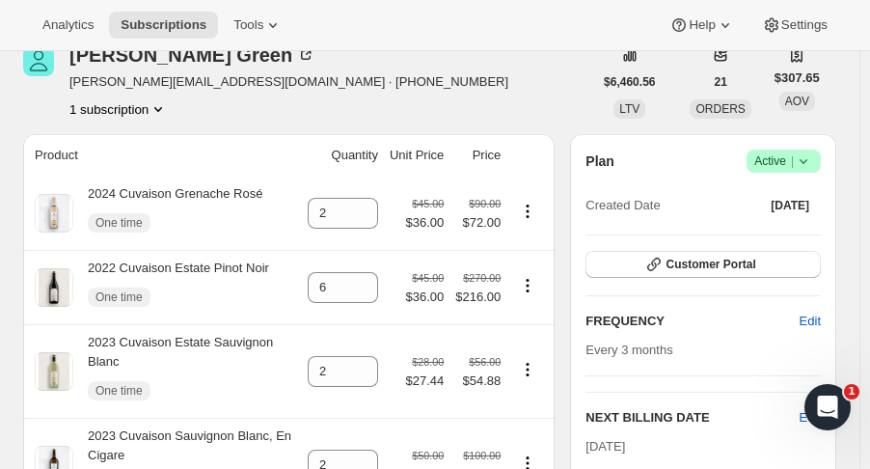
scroll to position [0, 0]
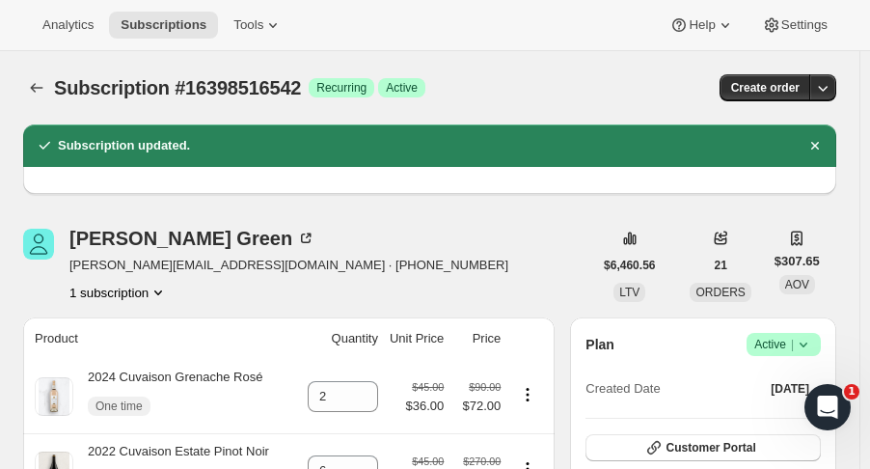
click at [33, 83] on icon "Subscriptions" at bounding box center [36, 87] width 19 height 19
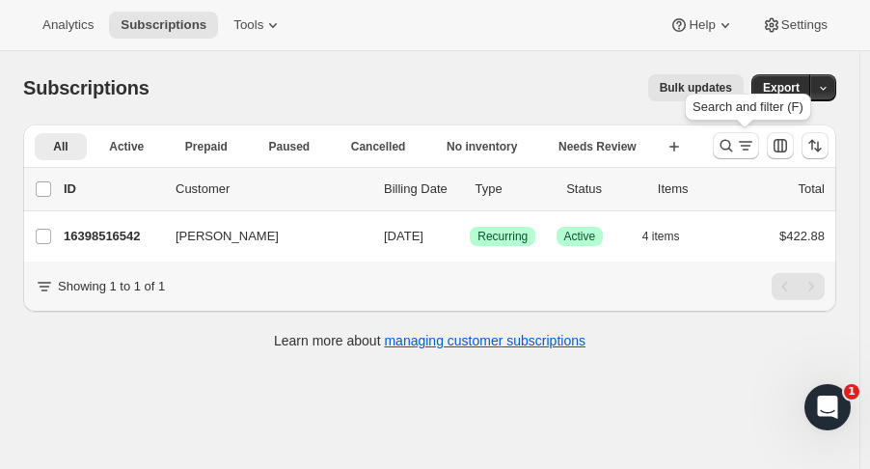
click at [727, 143] on icon "Search and filter results" at bounding box center [726, 145] width 19 height 19
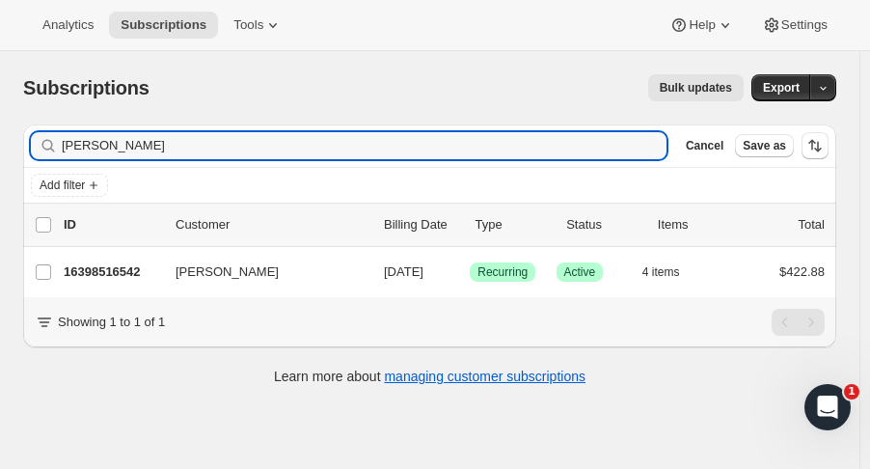
drag, startPoint x: 198, startPoint y: 144, endPoint x: -1, endPoint y: 146, distance: 198.7
click at [0, 146] on html "Analytics Subscriptions Tools Help Settings Skip to content Subscriptions. This…" at bounding box center [435, 234] width 870 height 469
type input "jan richards"
click at [113, 265] on p "16427811134" at bounding box center [112, 271] width 96 height 19
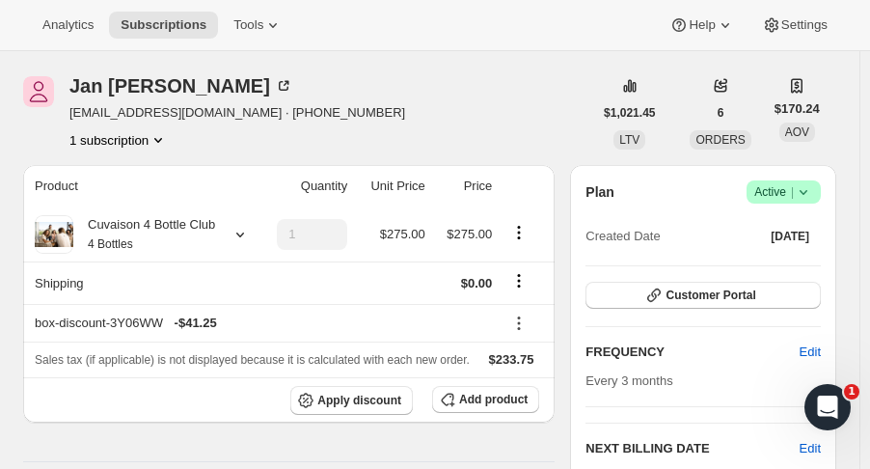
scroll to position [68, 0]
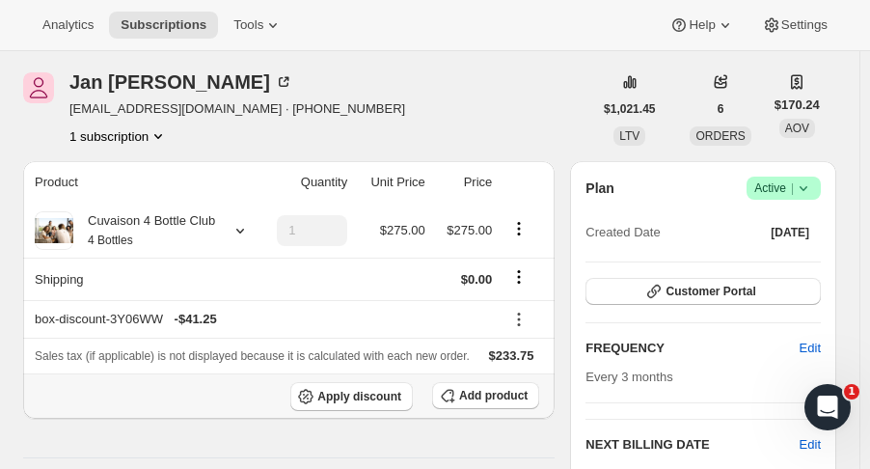
click at [467, 400] on button "Add product" at bounding box center [485, 395] width 107 height 27
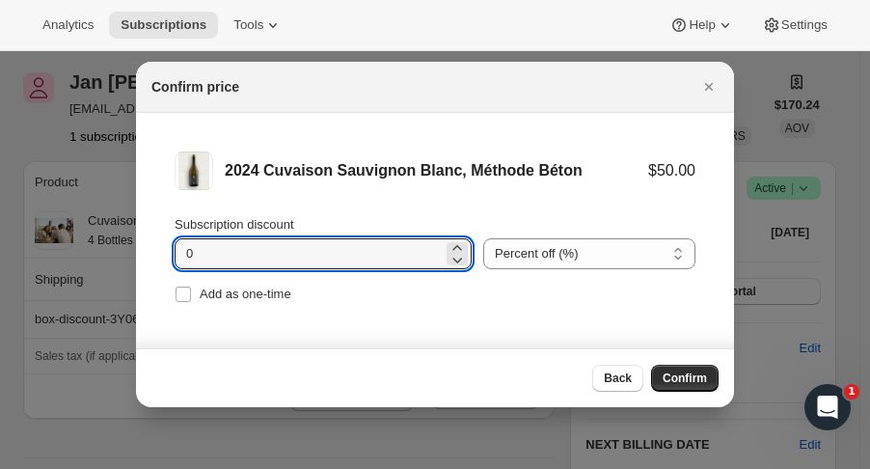
drag, startPoint x: 195, startPoint y: 250, endPoint x: 148, endPoint y: 251, distance: 47.3
click at [148, 251] on li "2024 Cuvaison Sauvignon Blanc, Méthode Béton $50.00 Subscription discount 0 Per…" at bounding box center [435, 229] width 598 height 233
type input "15"
click at [312, 290] on div "Add as one-time" at bounding box center [435, 294] width 521 height 27
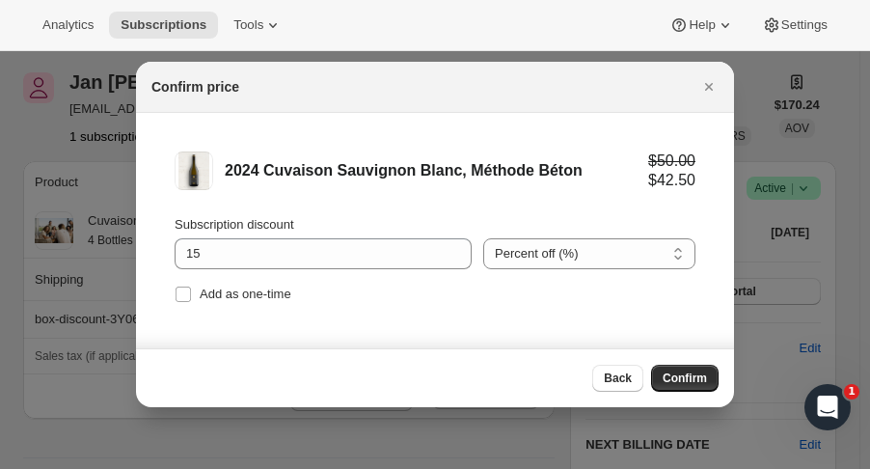
click at [258, 294] on span "Add as one-time" at bounding box center [246, 293] width 92 height 14
click at [191, 294] on input "Add as one-time" at bounding box center [183, 293] width 15 height 15
checkbox input "true"
click at [692, 383] on span "Confirm" at bounding box center [685, 377] width 44 height 15
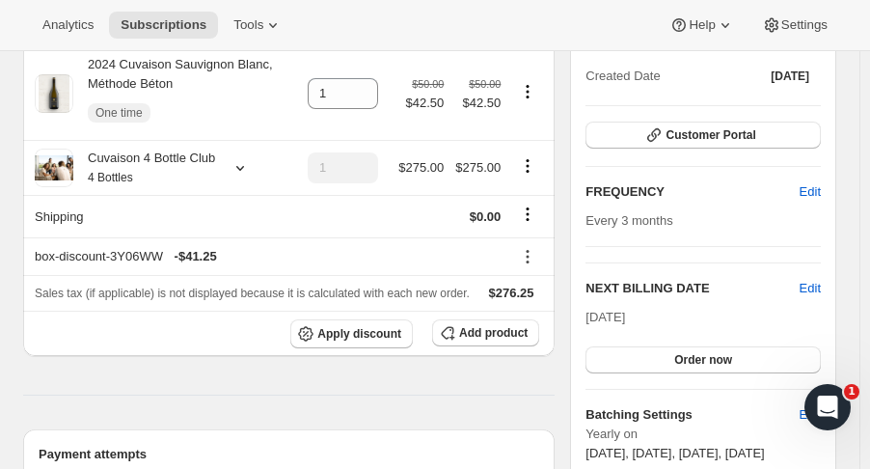
scroll to position [225, 0]
click at [528, 332] on span "Add product" at bounding box center [493, 331] width 68 height 15
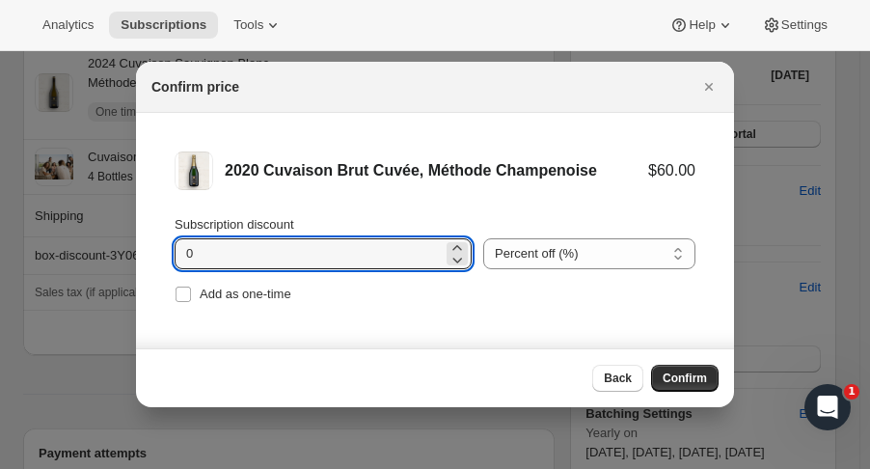
drag, startPoint x: 200, startPoint y: 252, endPoint x: 180, endPoint y: 248, distance: 19.7
click at [180, 248] on input "0" at bounding box center [309, 253] width 268 height 31
type input "15"
click at [200, 289] on span "Add as one-time" at bounding box center [246, 293] width 92 height 14
click at [191, 289] on input "Add as one-time" at bounding box center [183, 293] width 15 height 15
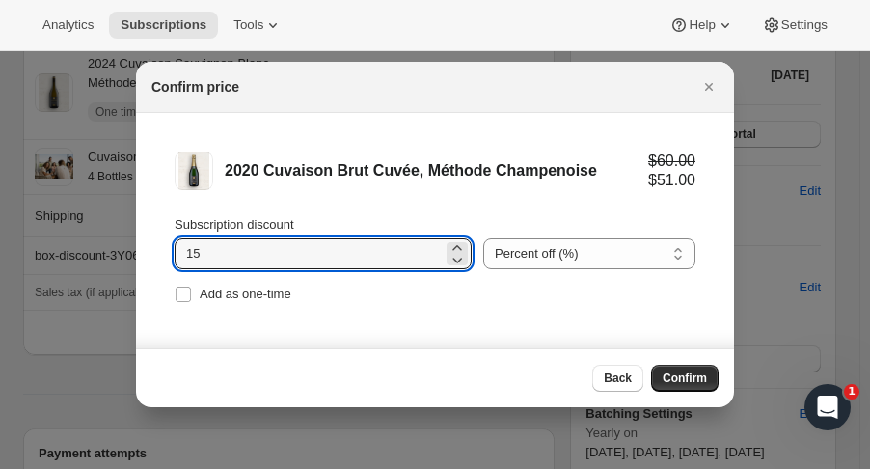
checkbox input "true"
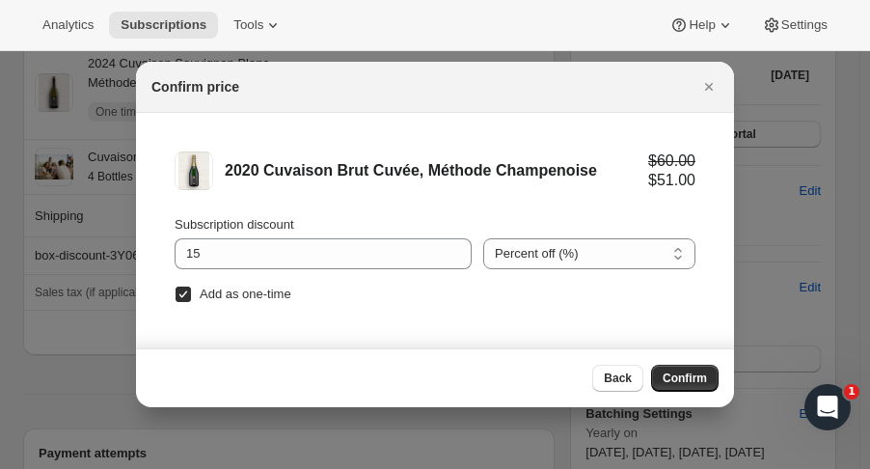
click at [689, 378] on span "Confirm" at bounding box center [685, 377] width 44 height 15
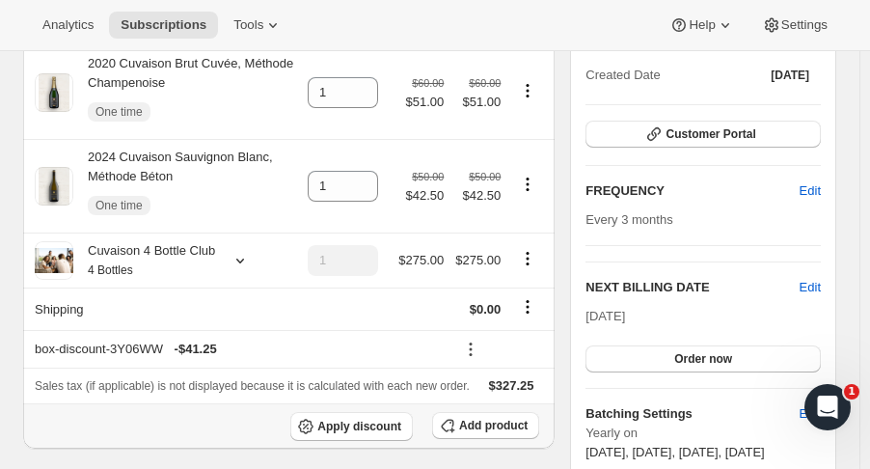
click at [484, 431] on span "Add product" at bounding box center [493, 425] width 68 height 15
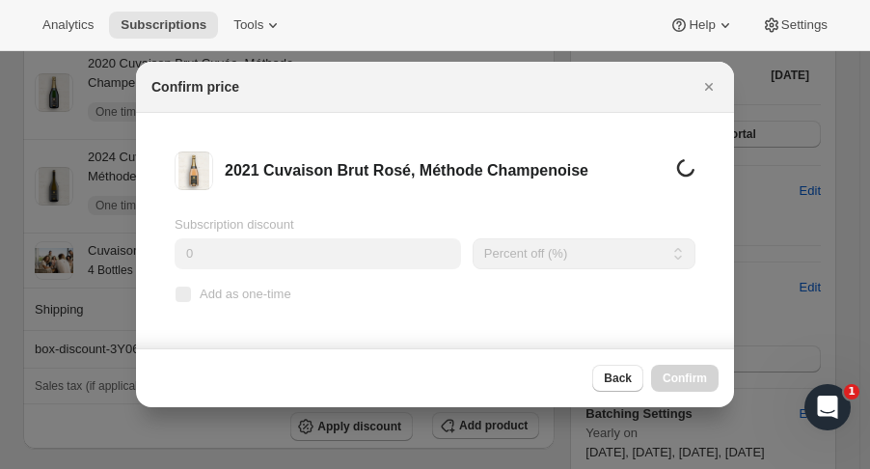
scroll to position [0, 0]
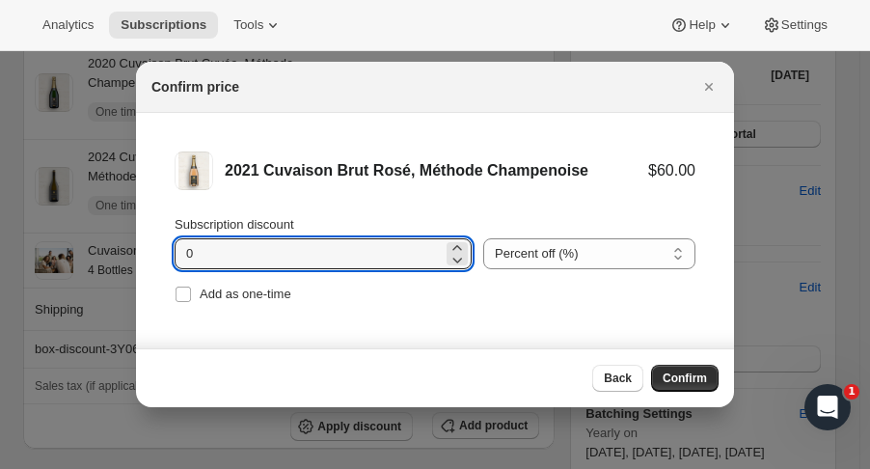
drag, startPoint x: 202, startPoint y: 256, endPoint x: 178, endPoint y: 255, distance: 23.2
click at [178, 255] on input "0" at bounding box center [309, 253] width 268 height 31
type input "15"
click at [273, 298] on span "Add as one-time" at bounding box center [246, 293] width 92 height 14
click at [191, 298] on input "Add as one-time" at bounding box center [183, 293] width 15 height 15
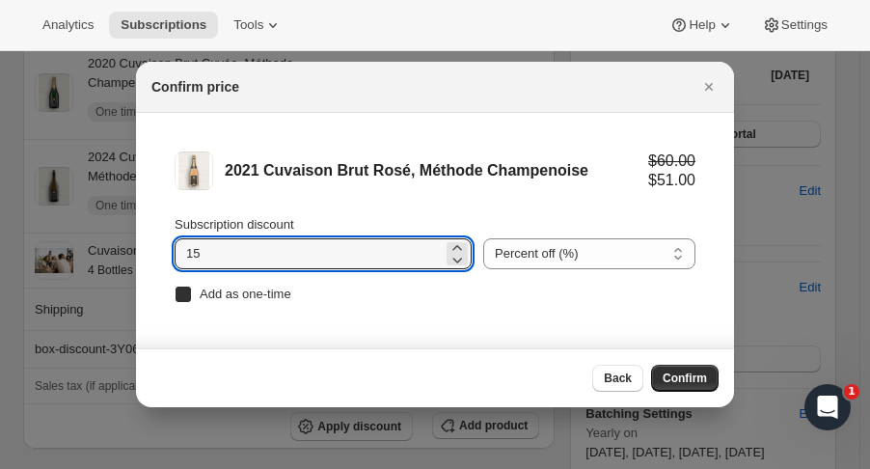
checkbox input "true"
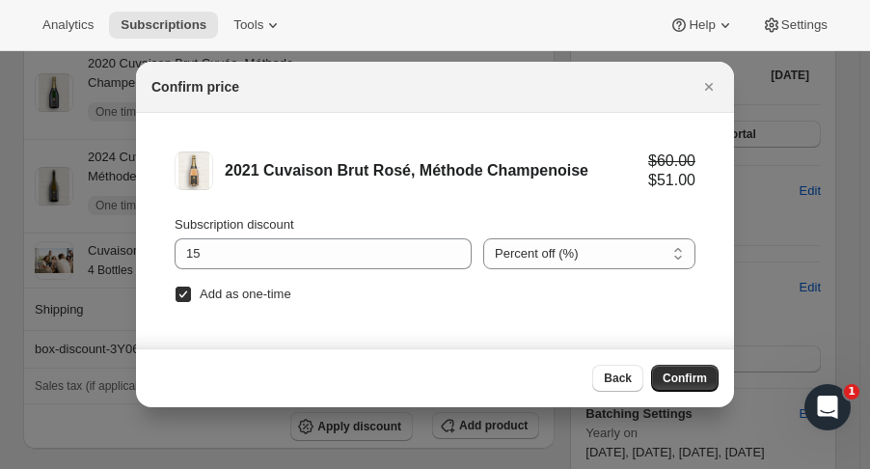
click at [693, 380] on span "Confirm" at bounding box center [685, 377] width 44 height 15
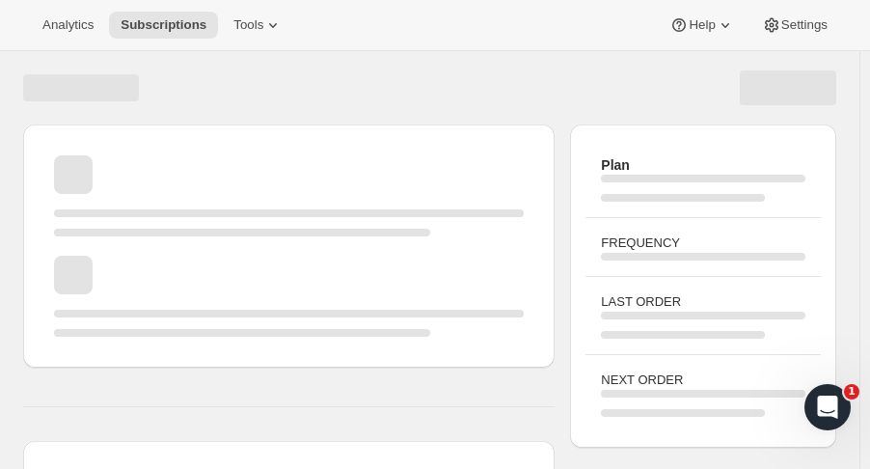
scroll to position [225, 0]
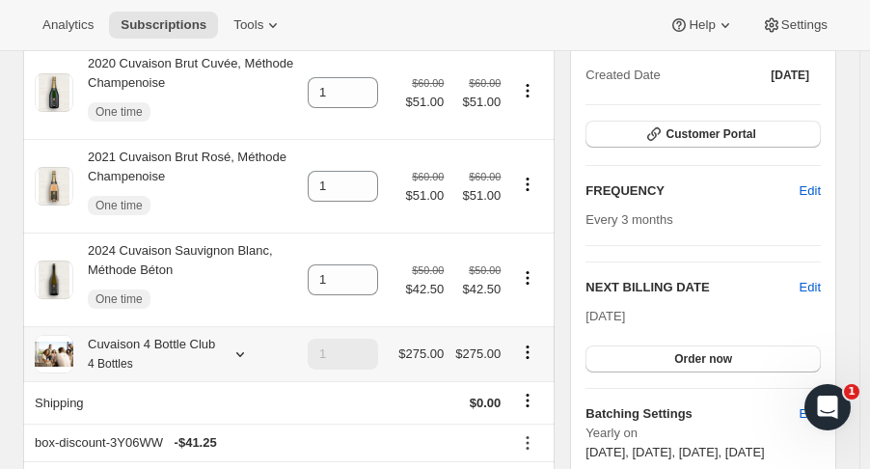
click at [532, 351] on icon "Product actions" at bounding box center [527, 351] width 19 height 19
click at [528, 420] on span "Remove" at bounding box center [535, 422] width 46 height 14
type input "0"
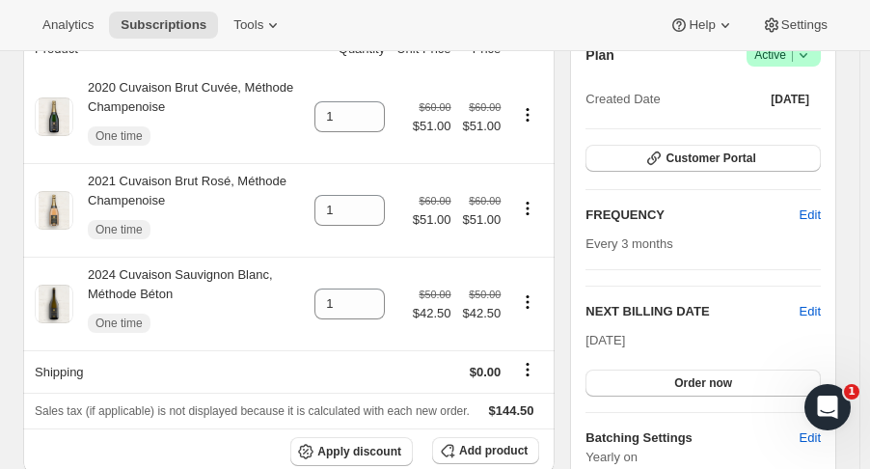
scroll to position [199, 0]
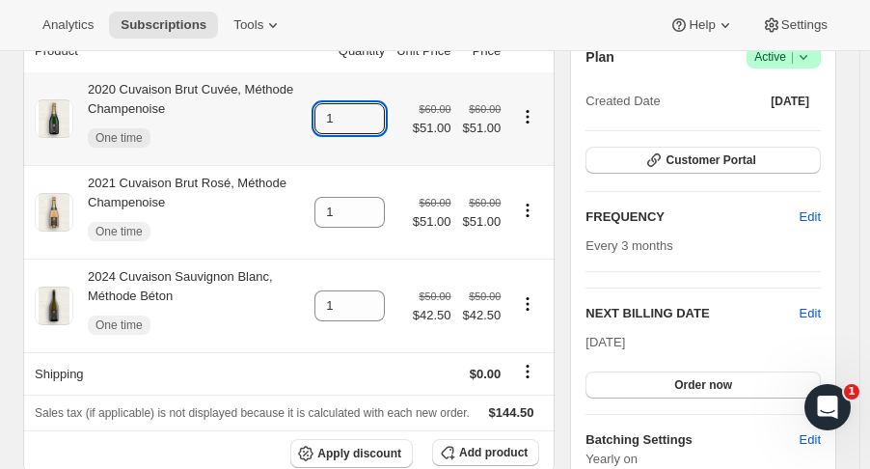
click at [380, 110] on icon at bounding box center [370, 112] width 19 height 19
type input "2"
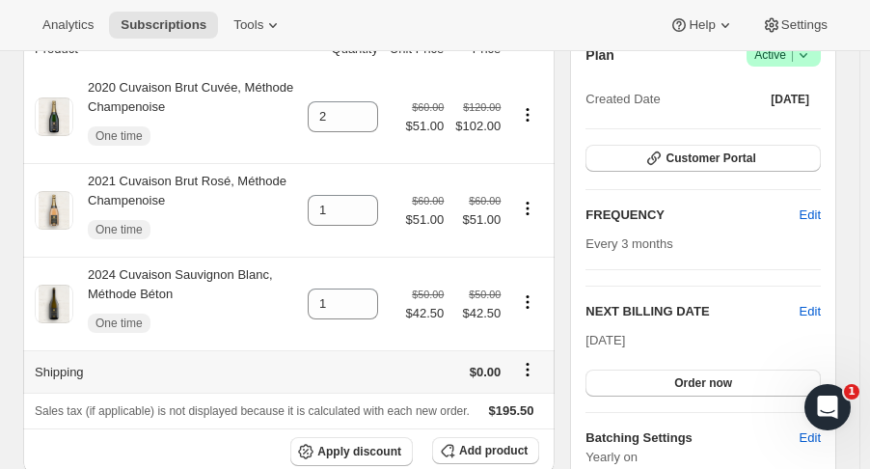
scroll to position [0, 0]
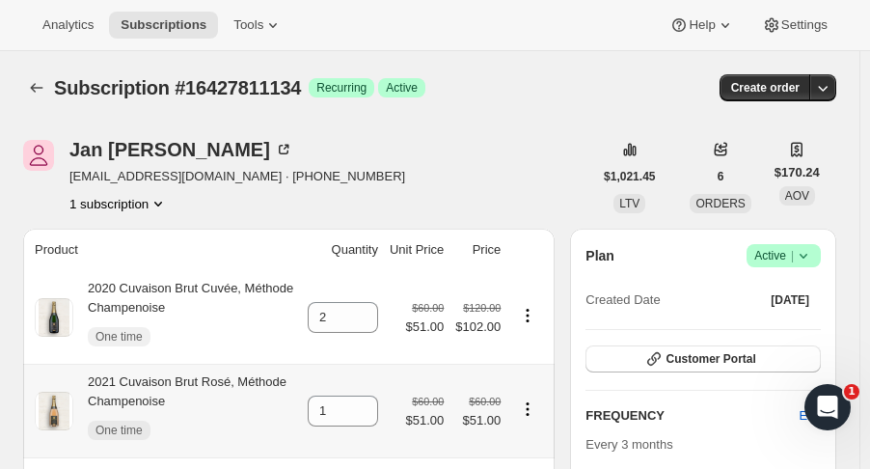
click at [458, 177] on div "Jan Richards jnrichards55@yahoo.com · +19257884262 1 subscription" at bounding box center [307, 176] width 569 height 73
click at [352, 142] on div "Jan Richards jnrichards55@yahoo.com · +19257884262 1 subscription" at bounding box center [307, 176] width 569 height 73
click at [41, 92] on icon "Subscriptions" at bounding box center [36, 87] width 19 height 19
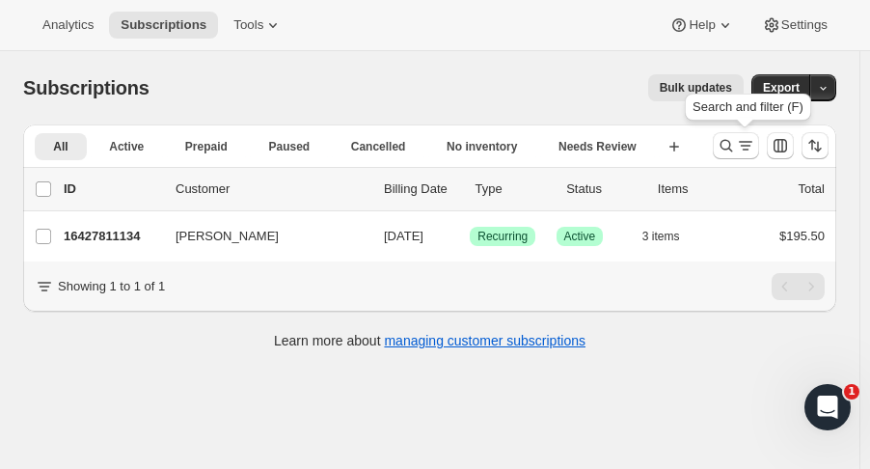
click at [733, 147] on icon "Search and filter results" at bounding box center [727, 146] width 13 height 13
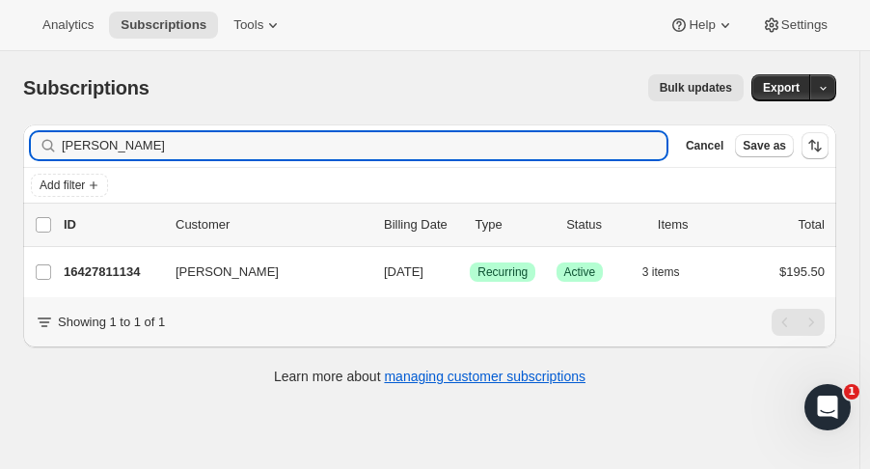
drag, startPoint x: 129, startPoint y: 141, endPoint x: 2, endPoint y: 147, distance: 127.5
click at [2, 147] on div "Subscriptions. This page is ready Subscriptions Bulk updates More actions Bulk …" at bounding box center [429, 228] width 859 height 354
type input "stornett"
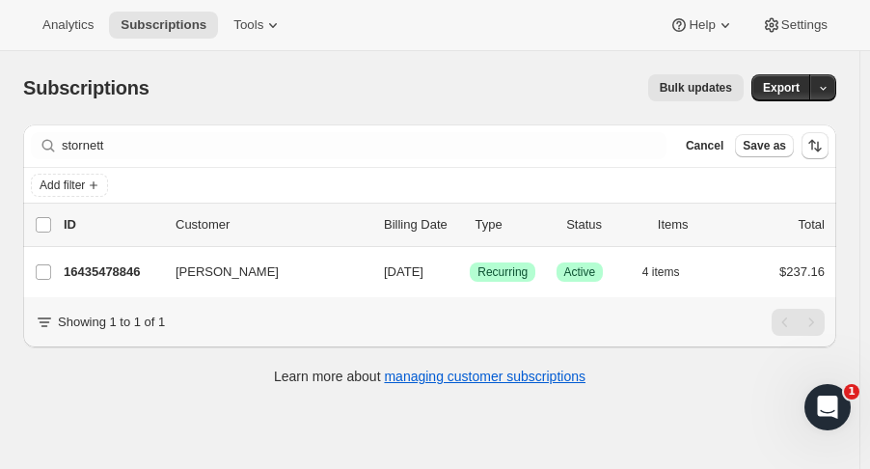
click at [100, 267] on p "16435478846" at bounding box center [112, 271] width 96 height 19
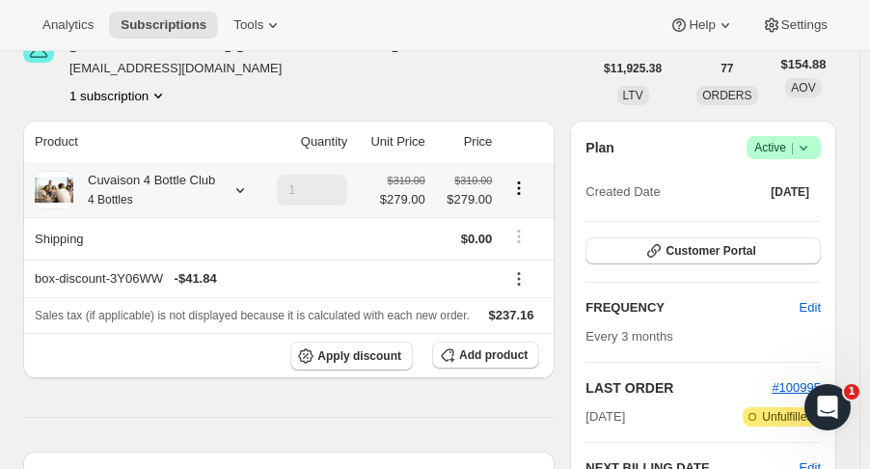
scroll to position [149, 0]
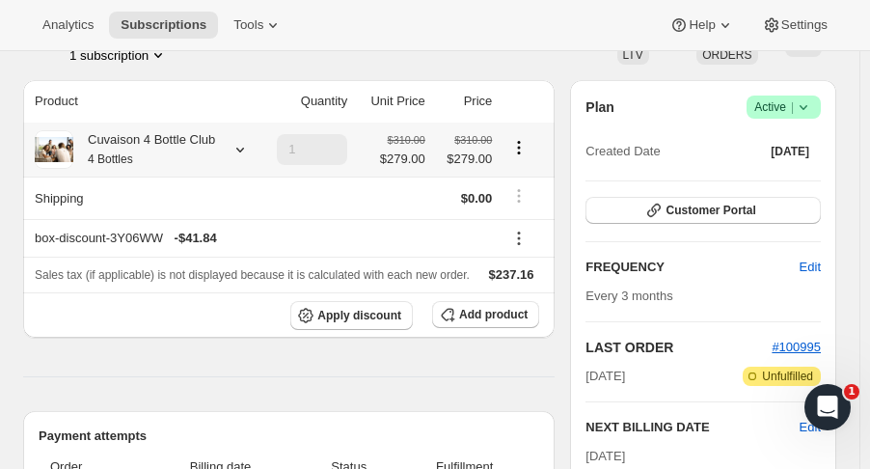
click at [391, 308] on span "Apply discount" at bounding box center [359, 315] width 84 height 15
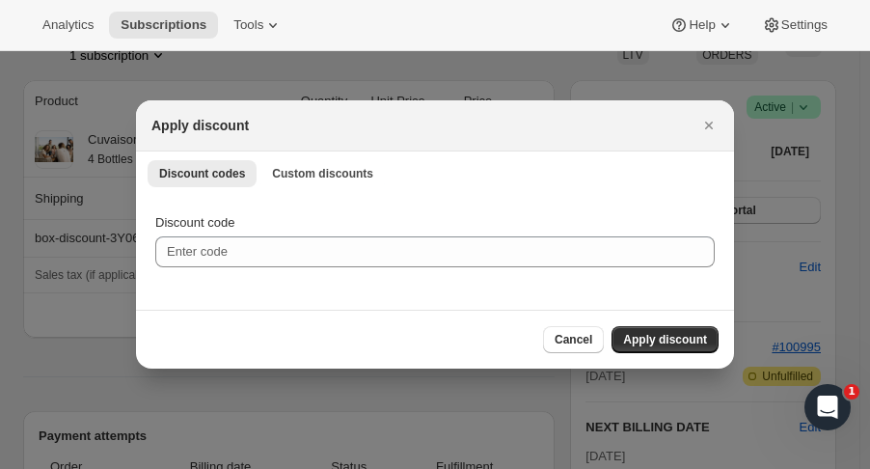
click at [718, 110] on div "Apply discount" at bounding box center [435, 125] width 598 height 51
click at [710, 123] on icon "Close" at bounding box center [709, 126] width 8 height 8
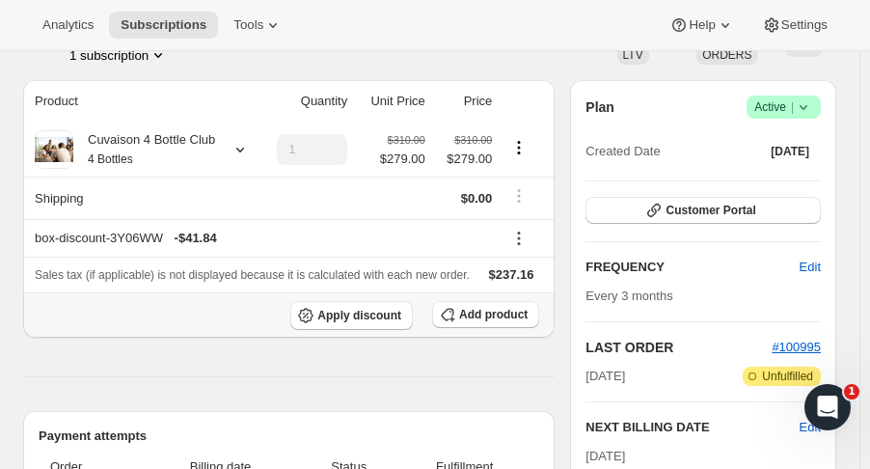
click at [499, 307] on span "Add product" at bounding box center [493, 314] width 68 height 15
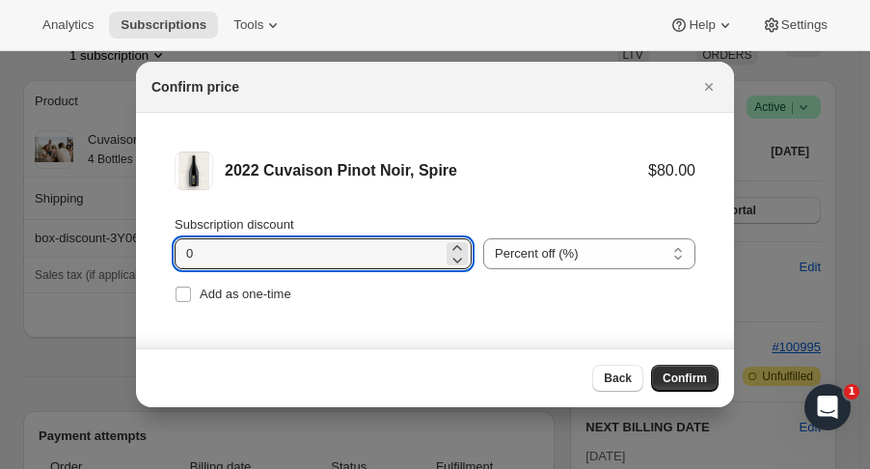
drag, startPoint x: 268, startPoint y: 261, endPoint x: 150, endPoint y: 248, distance: 118.5
click at [150, 248] on li "2022 Cuvaison Pinot Noir, Spire $80.00 Subscription discount 0 Percent off (%) …" at bounding box center [435, 229] width 598 height 233
type input "20"
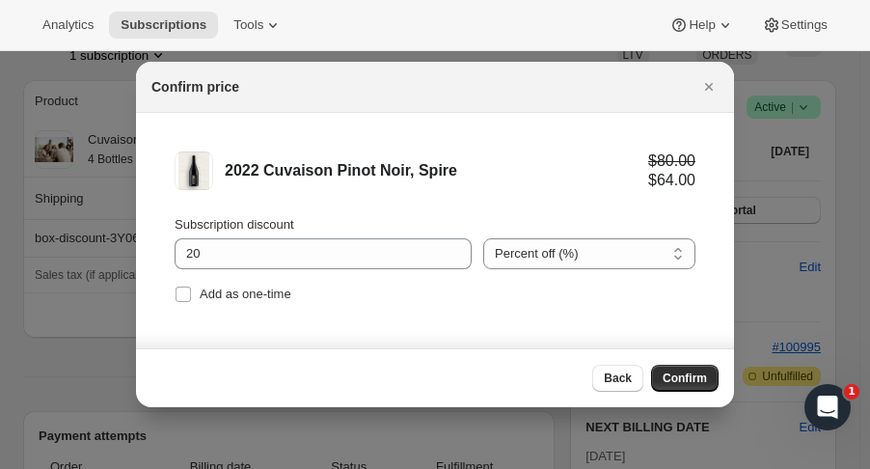
click at [189, 286] on span ":r6g4:" at bounding box center [183, 294] width 17 height 17
click at [189, 286] on input "Add as one-time" at bounding box center [183, 293] width 15 height 15
checkbox input "true"
click at [689, 384] on span "Confirm" at bounding box center [685, 377] width 44 height 15
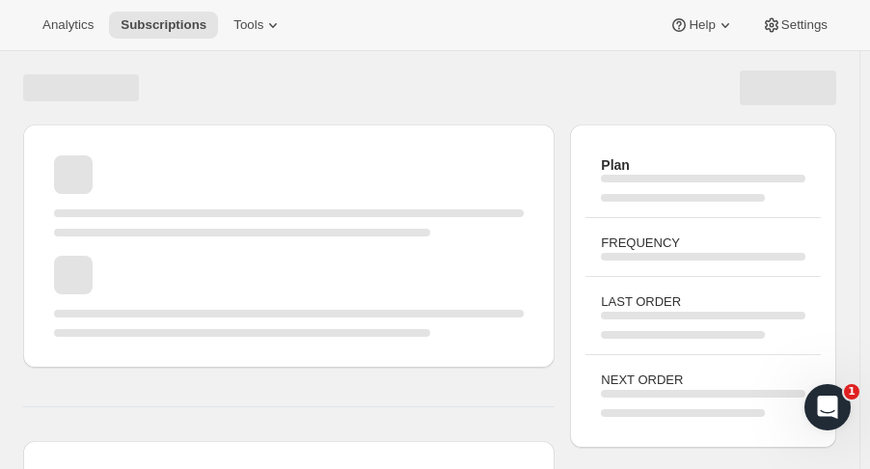
scroll to position [149, 0]
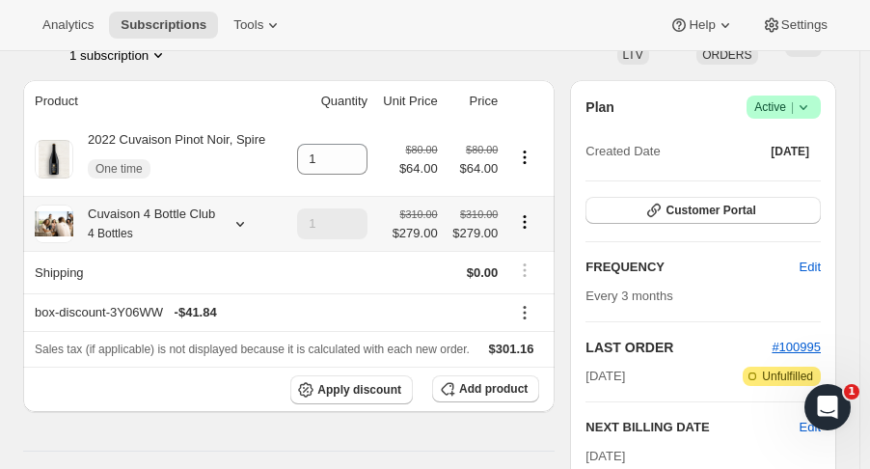
click at [529, 222] on icon "Product actions" at bounding box center [524, 221] width 19 height 19
click at [532, 297] on span "Remove" at bounding box center [530, 292] width 46 height 14
type input "0"
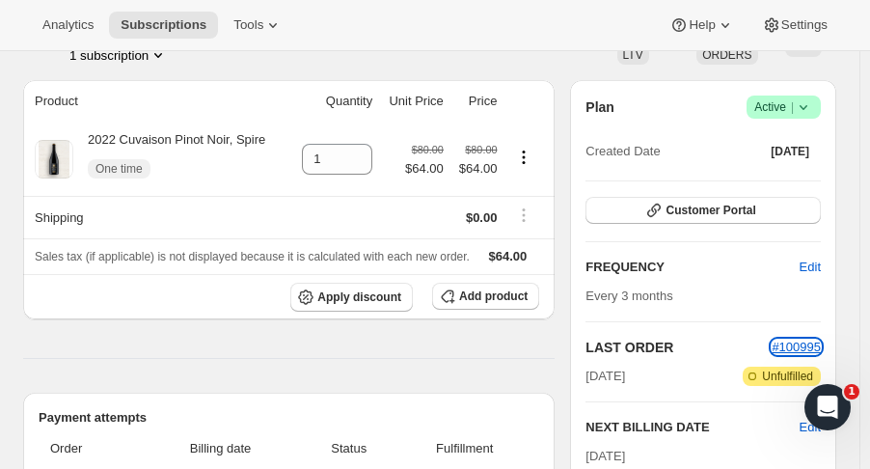
click at [809, 344] on span "#100995" at bounding box center [796, 347] width 49 height 14
click at [366, 150] on icon at bounding box center [357, 153] width 19 height 19
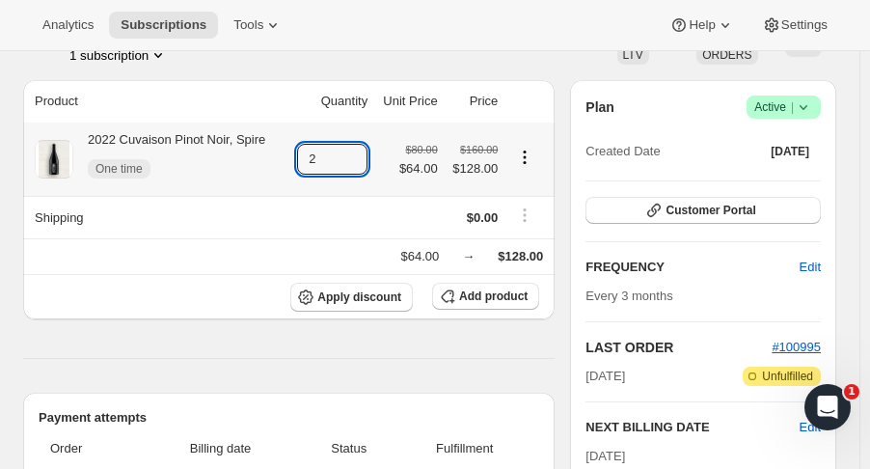
click at [363, 150] on icon at bounding box center [352, 153] width 19 height 19
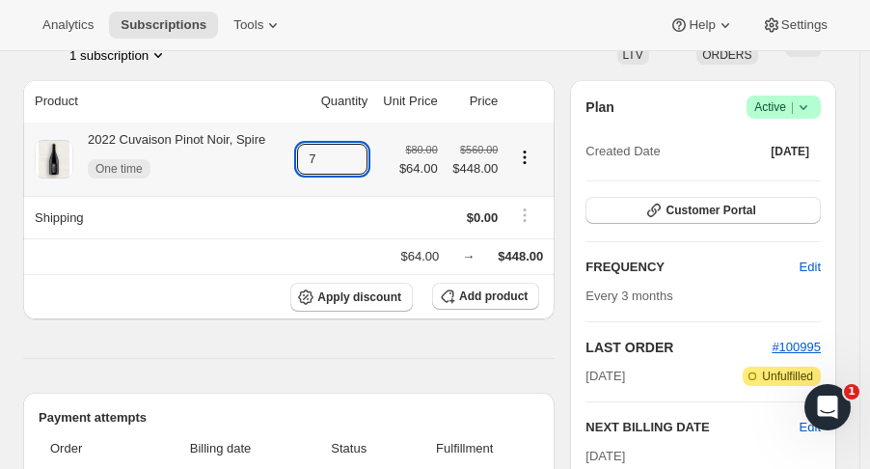
click at [358, 169] on icon at bounding box center [352, 164] width 19 height 19
type input "6"
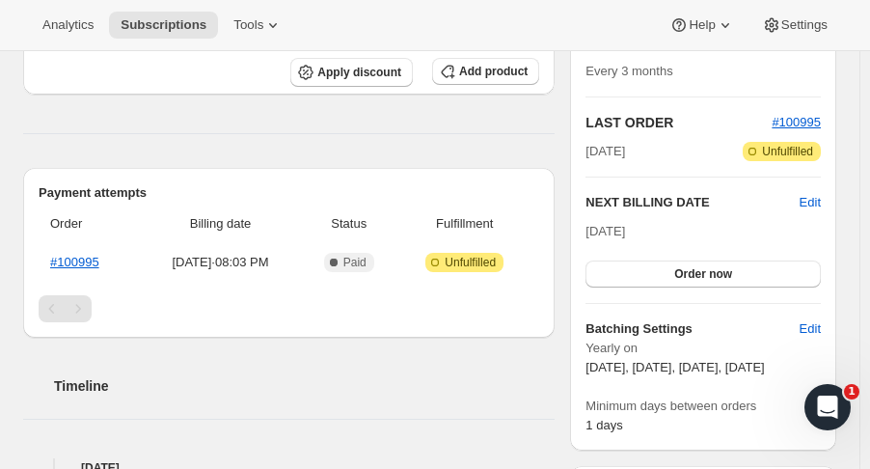
scroll to position [391, 0]
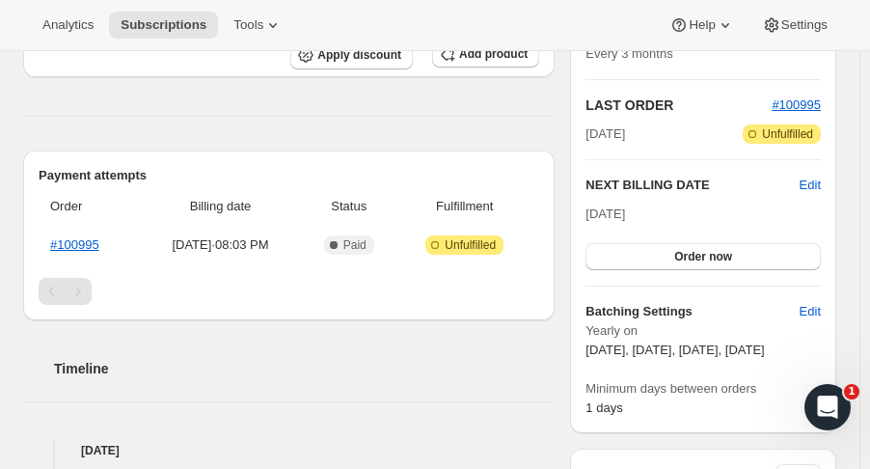
click at [699, 230] on div "Nov 1, 2025 Order now" at bounding box center [702, 237] width 235 height 66
click at [694, 261] on span "Order now" at bounding box center [703, 256] width 58 height 15
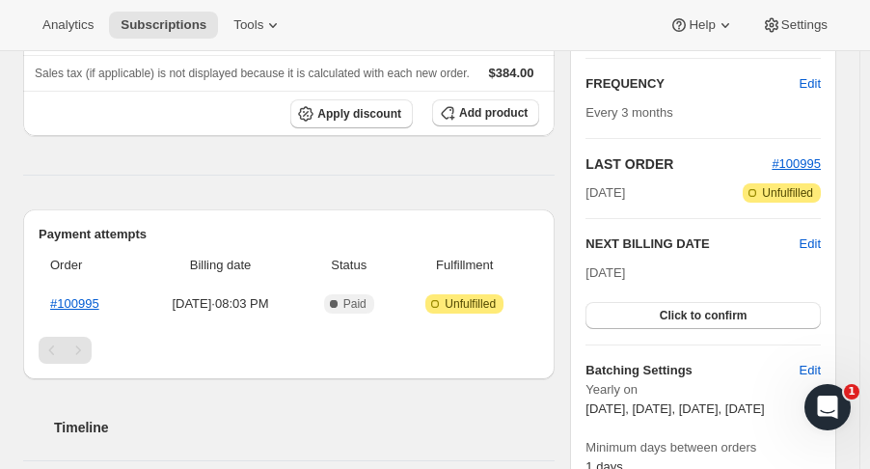
scroll to position [333, 0]
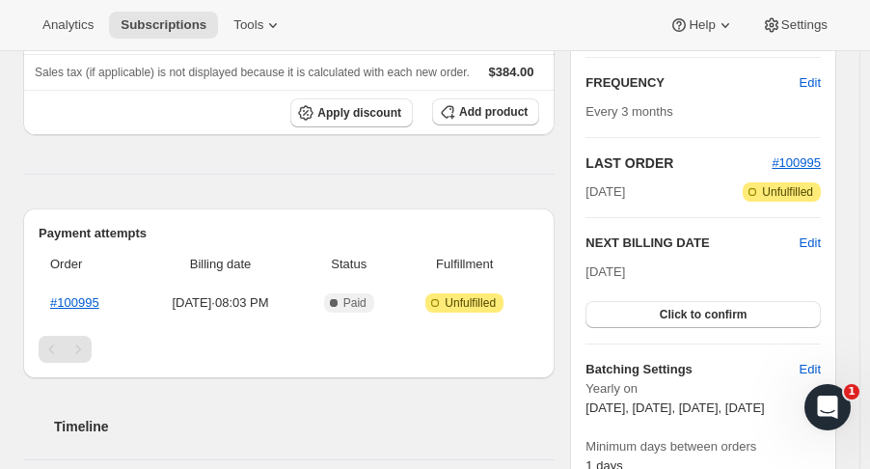
click at [745, 316] on span "Click to confirm" at bounding box center [704, 314] width 88 height 15
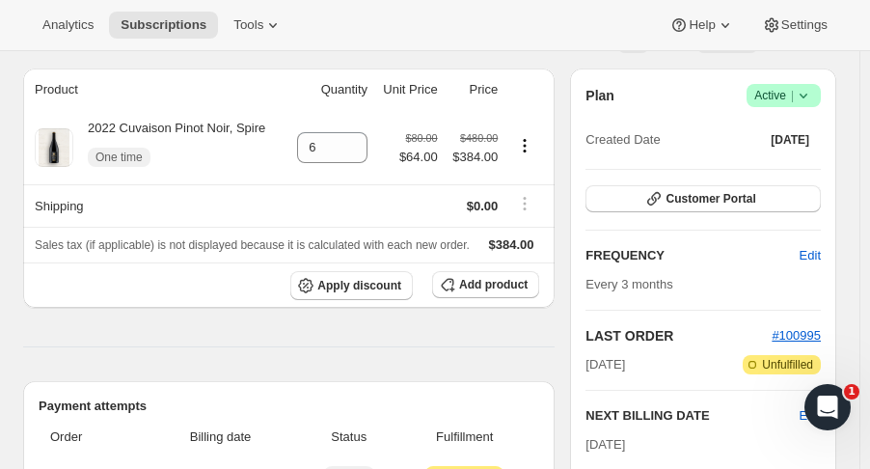
scroll to position [0, 0]
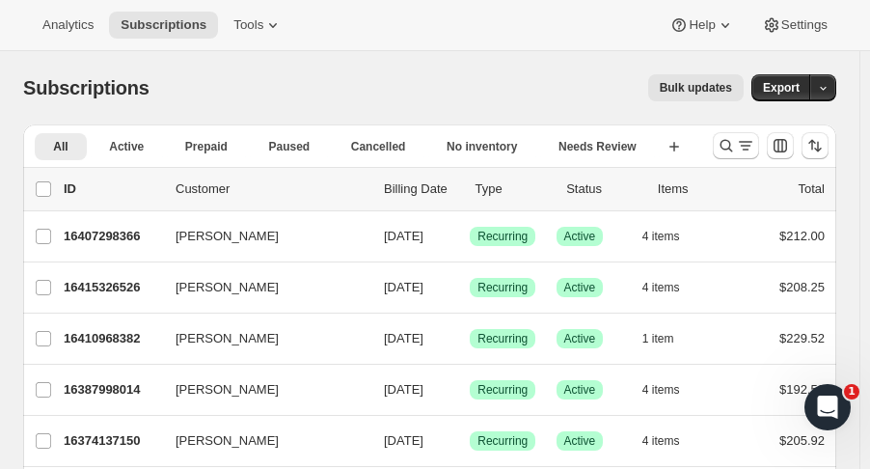
click at [731, 147] on icon "Search and filter results" at bounding box center [727, 146] width 13 height 13
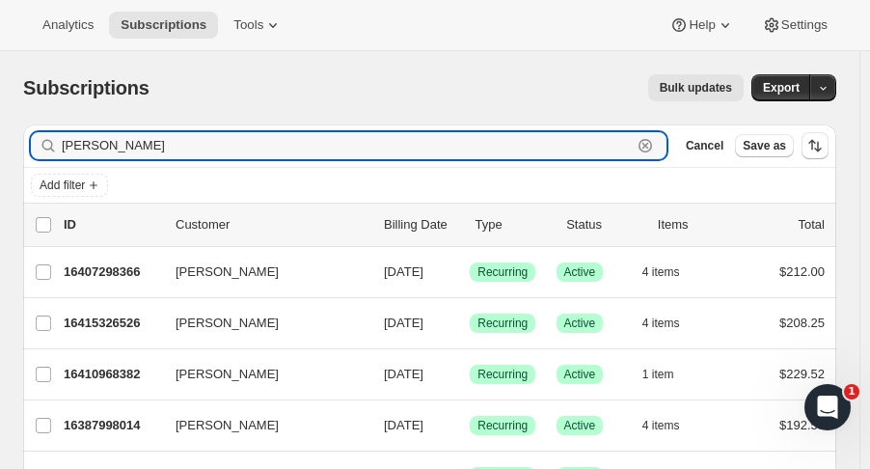
type input "tuttle"
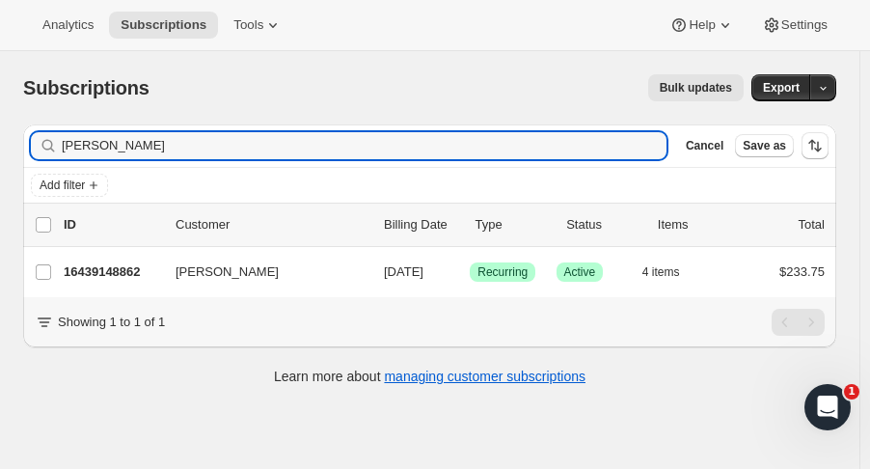
click at [100, 274] on p "16439148862" at bounding box center [112, 271] width 96 height 19
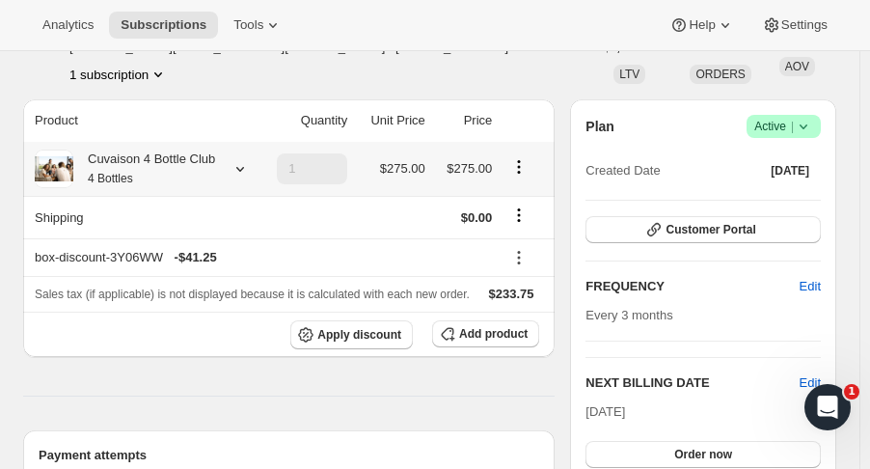
scroll to position [115, 0]
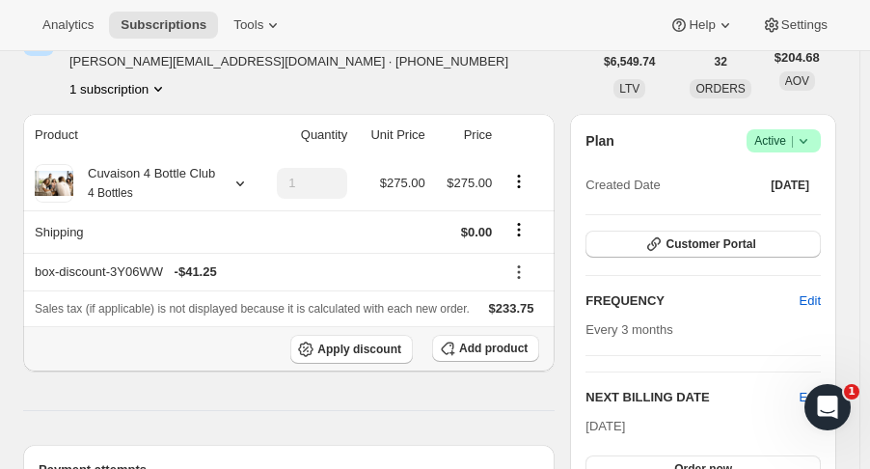
click at [521, 347] on span "Add product" at bounding box center [493, 347] width 68 height 15
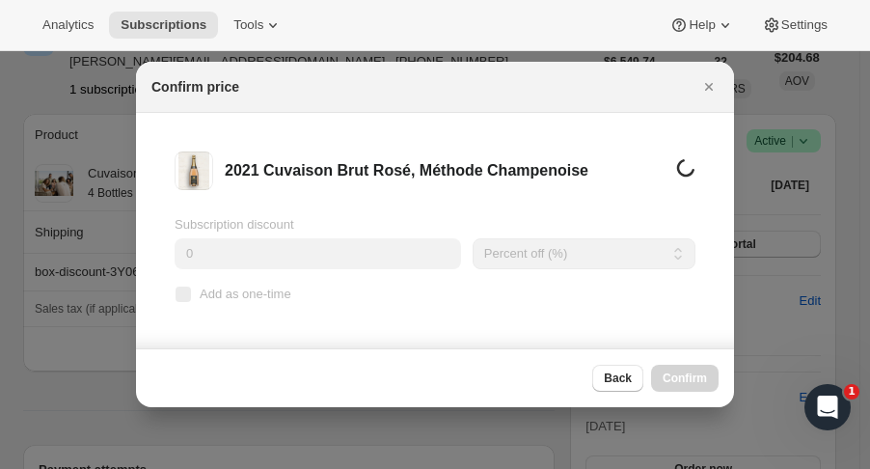
scroll to position [0, 0]
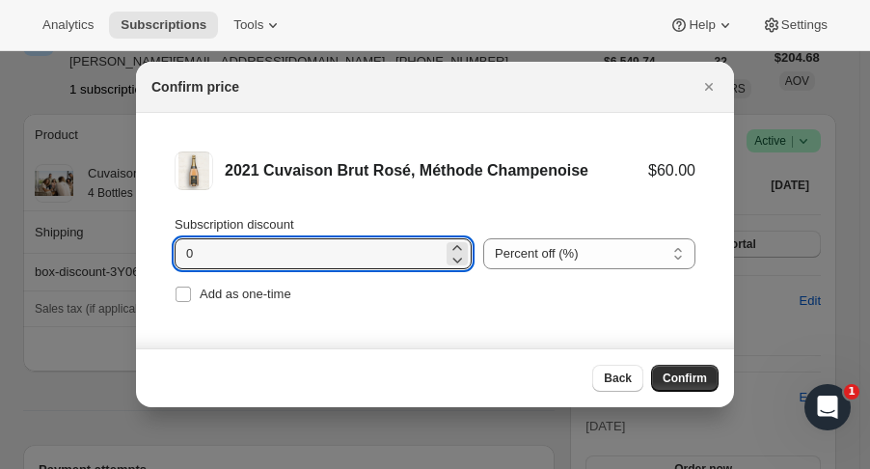
drag, startPoint x: 206, startPoint y: 259, endPoint x: 120, endPoint y: 260, distance: 86.8
type input "3"
type input "15"
click at [242, 301] on span "Add as one-time" at bounding box center [246, 293] width 92 height 14
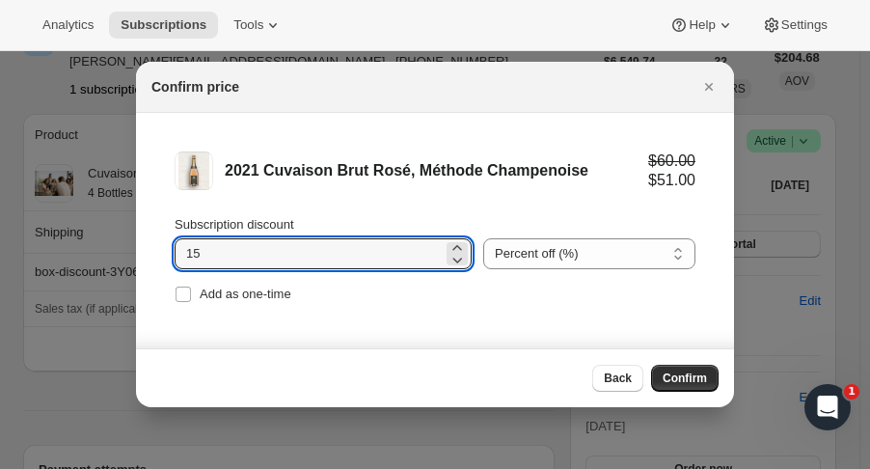
click at [191, 301] on input "Add as one-time" at bounding box center [183, 293] width 15 height 15
checkbox input "true"
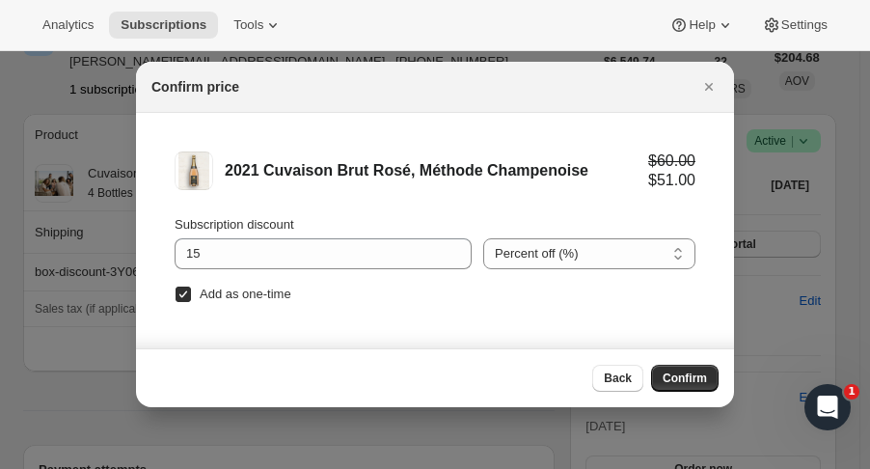
click at [689, 377] on span "Confirm" at bounding box center [685, 377] width 44 height 15
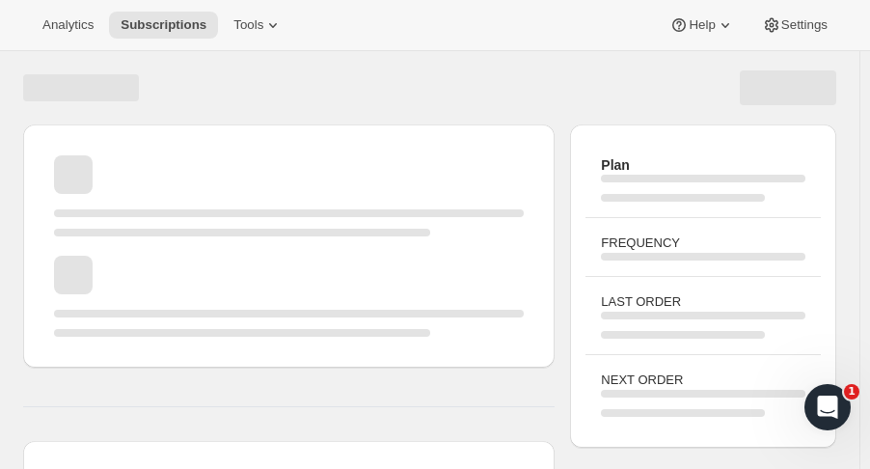
scroll to position [115, 0]
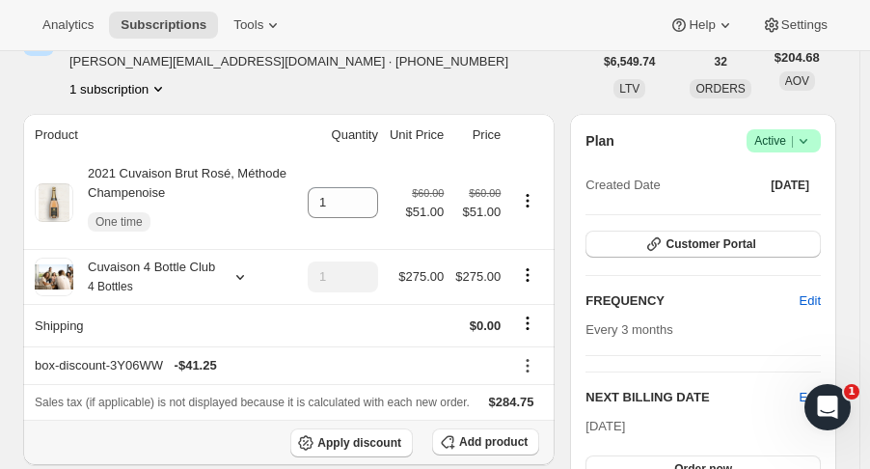
click at [467, 440] on button "Add product" at bounding box center [485, 441] width 107 height 27
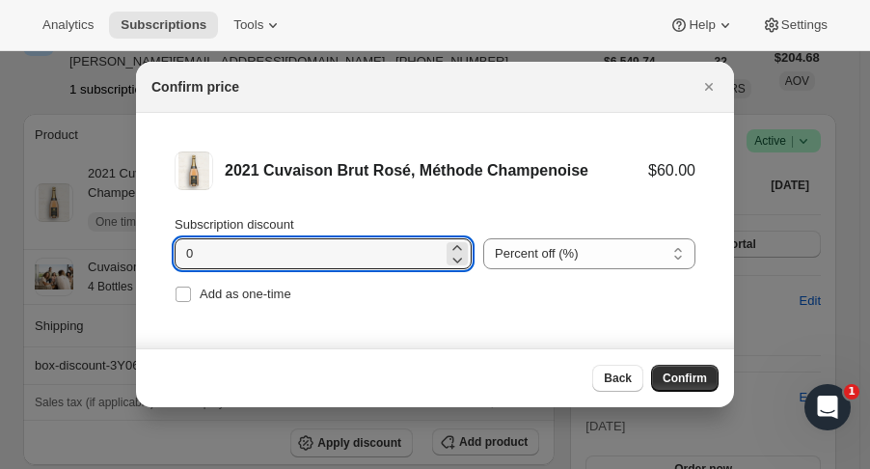
drag, startPoint x: 190, startPoint y: 261, endPoint x: 177, endPoint y: 261, distance: 12.5
click at [177, 261] on input "0" at bounding box center [309, 253] width 268 height 31
type input "15"
click at [242, 286] on span "Add as one-time" at bounding box center [246, 293] width 92 height 14
click at [191, 286] on input "Add as one-time" at bounding box center [183, 293] width 15 height 15
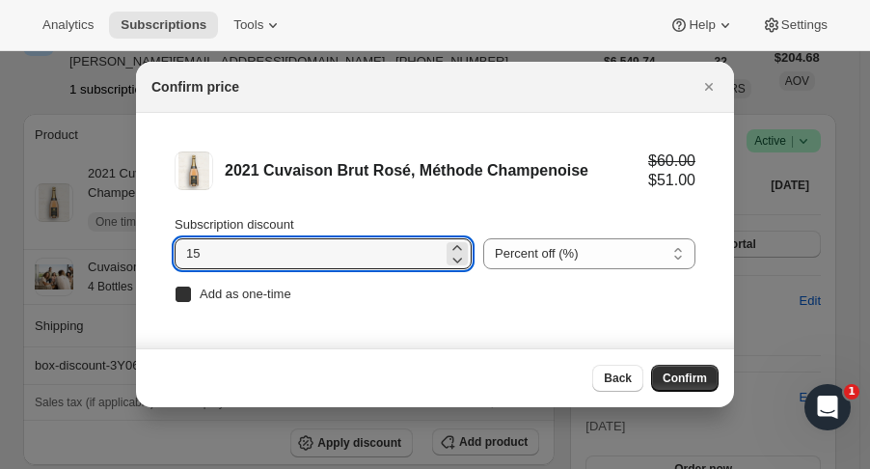
checkbox input "true"
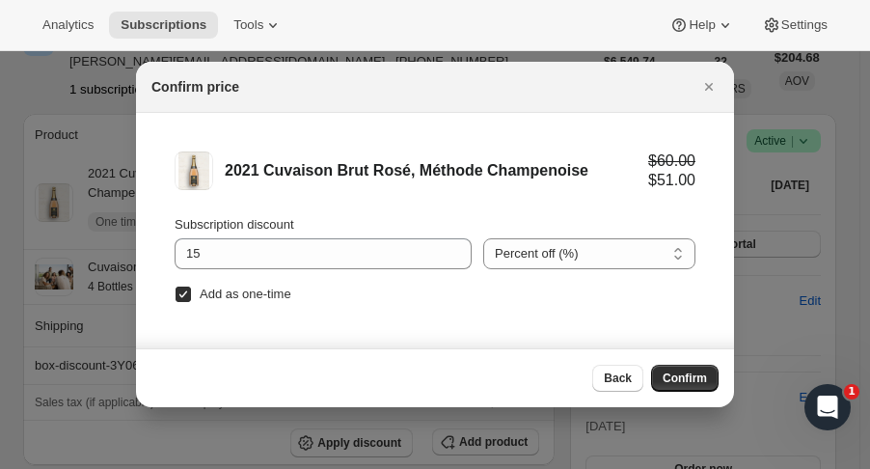
click at [705, 367] on button "Confirm" at bounding box center [685, 378] width 68 height 27
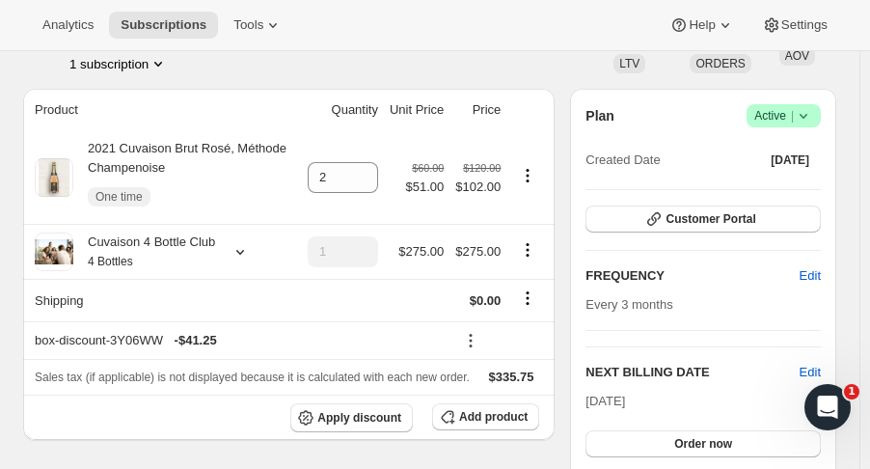
scroll to position [232, 0]
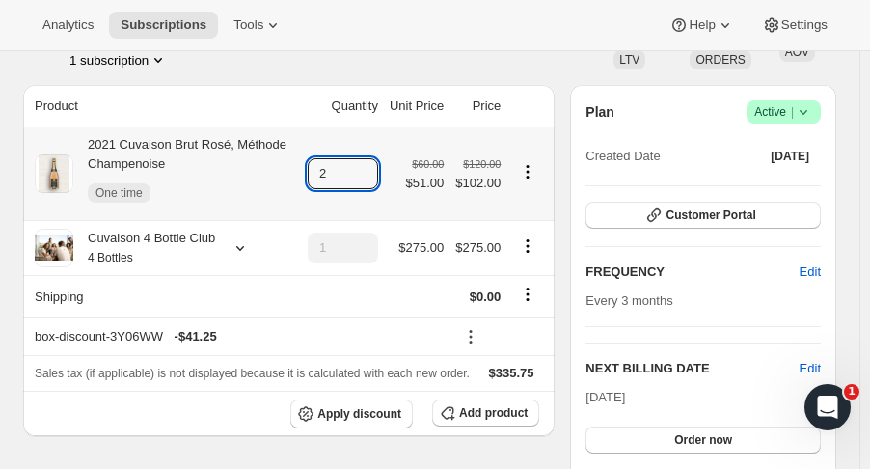
click at [372, 159] on icon at bounding box center [363, 167] width 19 height 19
type input "3"
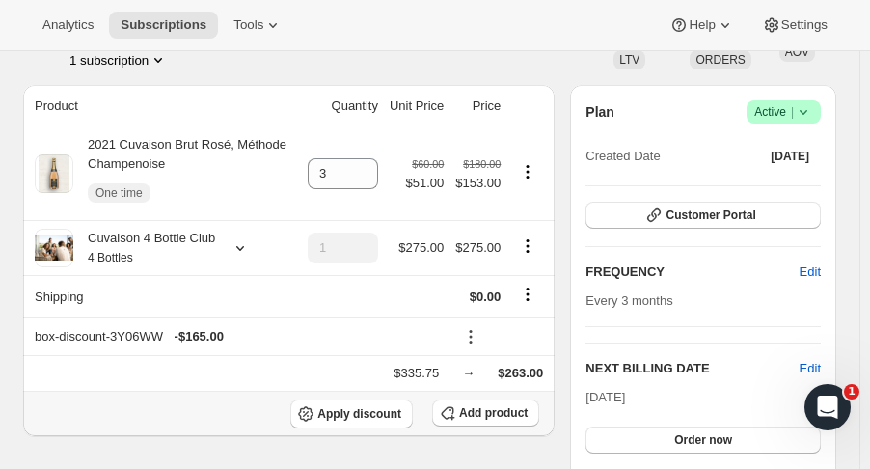
click at [505, 423] on button "Add product" at bounding box center [485, 412] width 107 height 27
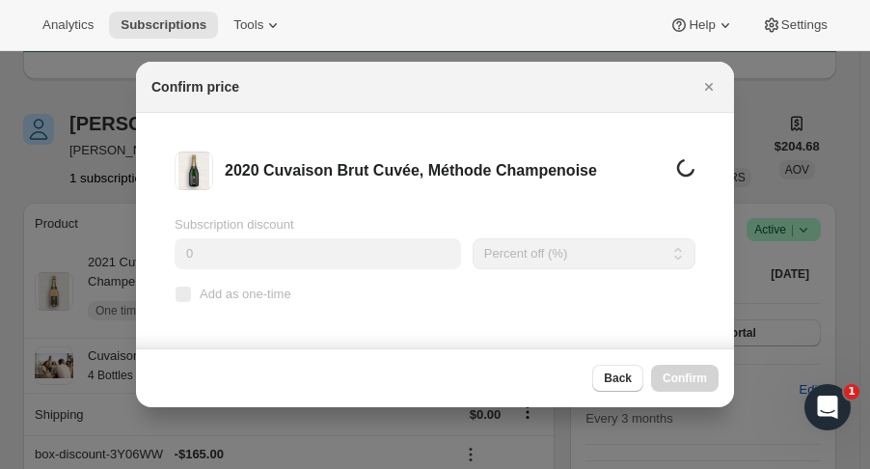
scroll to position [0, 0]
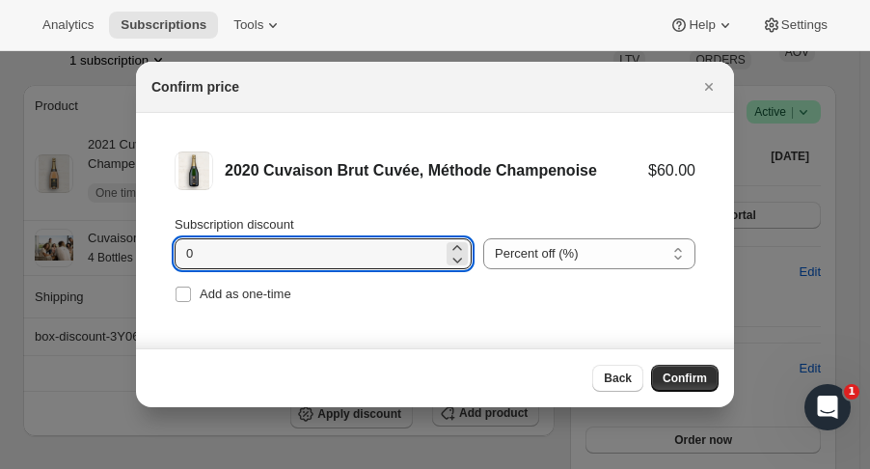
drag, startPoint x: 170, startPoint y: 262, endPoint x: 127, endPoint y: 265, distance: 42.5
type input "15"
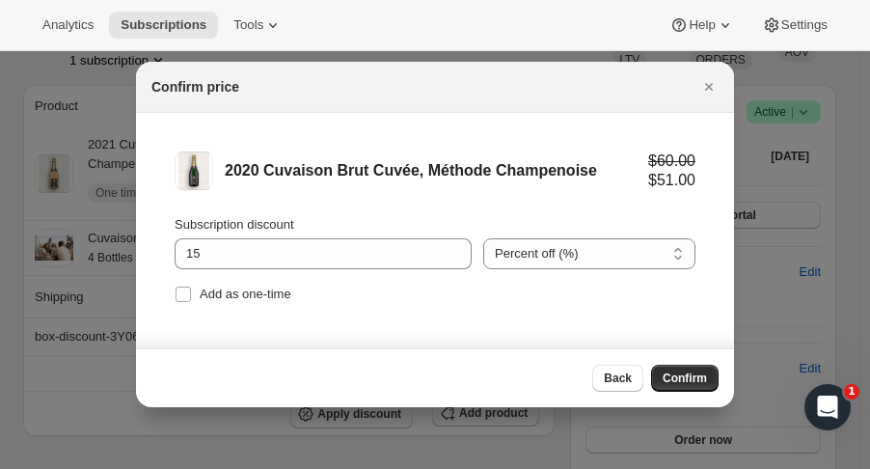
click at [184, 293] on input "Add as one-time" at bounding box center [183, 293] width 15 height 15
checkbox input "true"
click at [674, 376] on span "Confirm" at bounding box center [685, 377] width 44 height 15
type input "2"
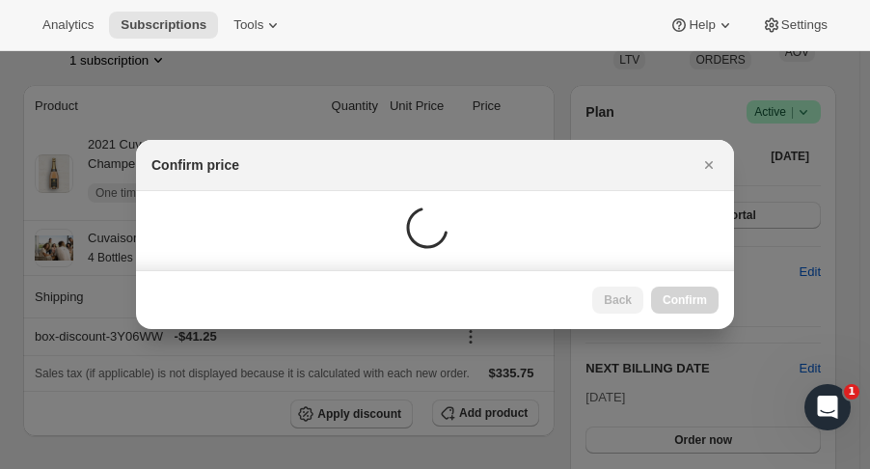
scroll to position [232, 0]
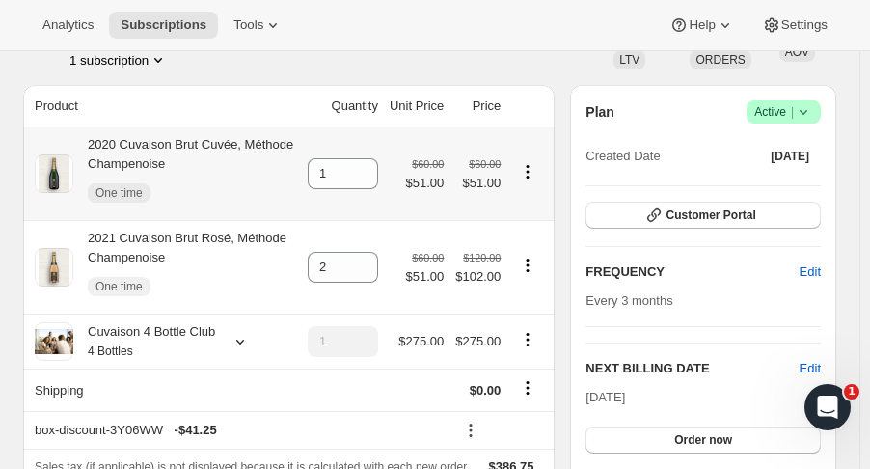
click at [506, 201] on td "$60.00 $51.00" at bounding box center [477, 173] width 57 height 93
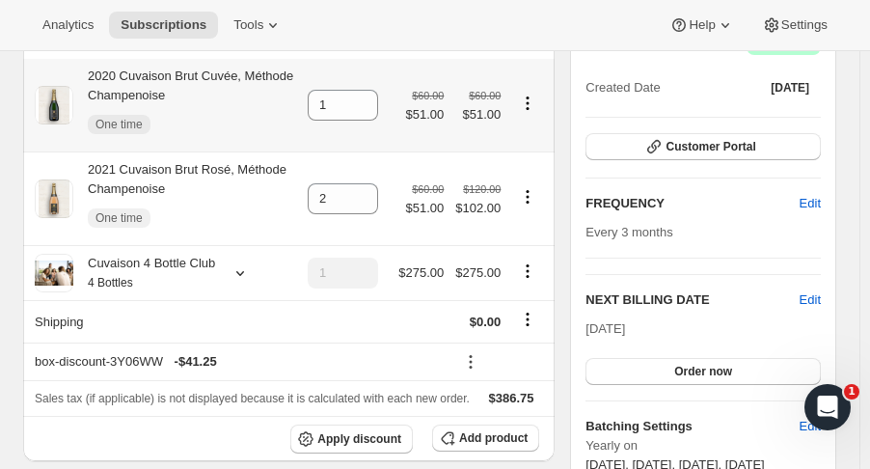
scroll to position [350, 0]
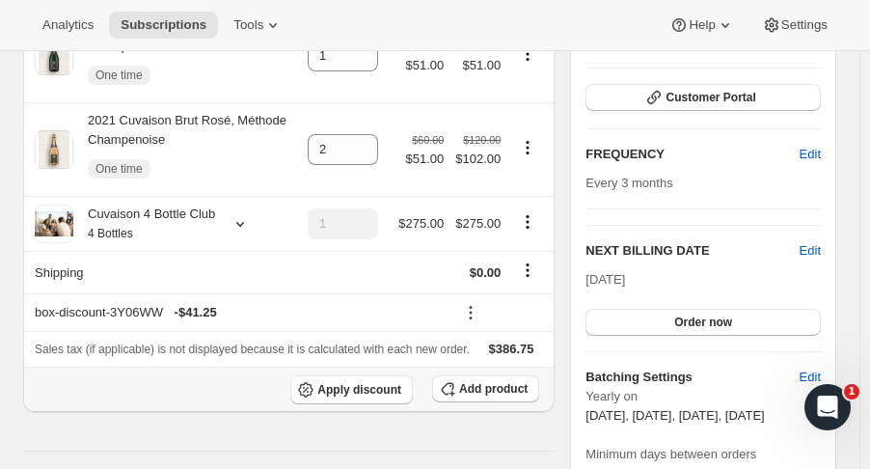
click at [475, 375] on button "Add product" at bounding box center [485, 388] width 107 height 27
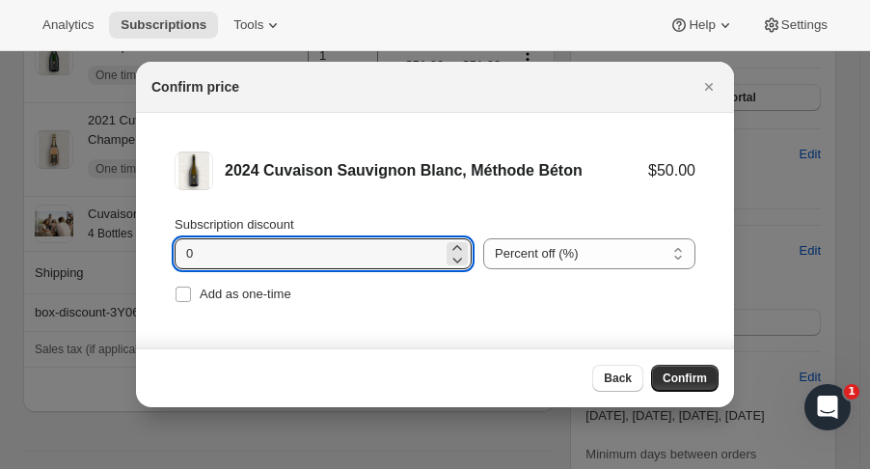
drag, startPoint x: 210, startPoint y: 250, endPoint x: 172, endPoint y: 253, distance: 38.7
click at [172, 253] on li "2024 Cuvaison Sauvignon Blanc, Méthode Béton $50.00 Subscription discount 0 Per…" at bounding box center [435, 229] width 598 height 233
type input "15"
click at [211, 293] on span "Add as one-time" at bounding box center [246, 293] width 92 height 14
click at [191, 293] on input "Add as one-time" at bounding box center [183, 293] width 15 height 15
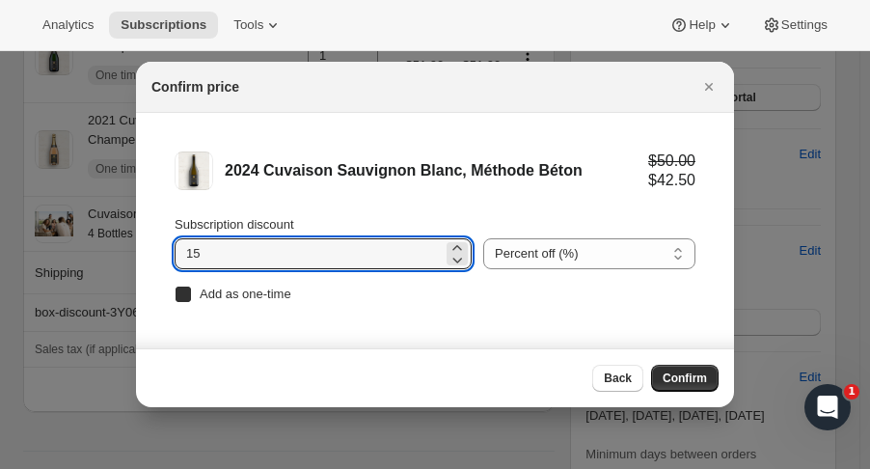
checkbox input "true"
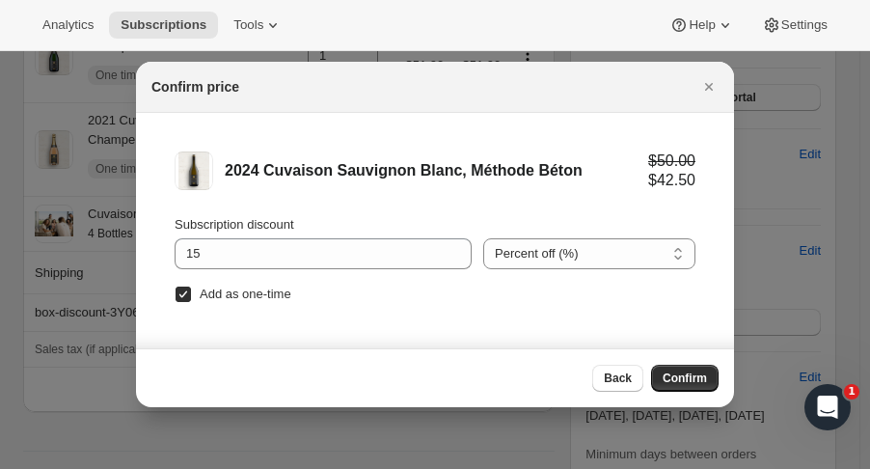
click at [711, 378] on button "Confirm" at bounding box center [685, 378] width 68 height 27
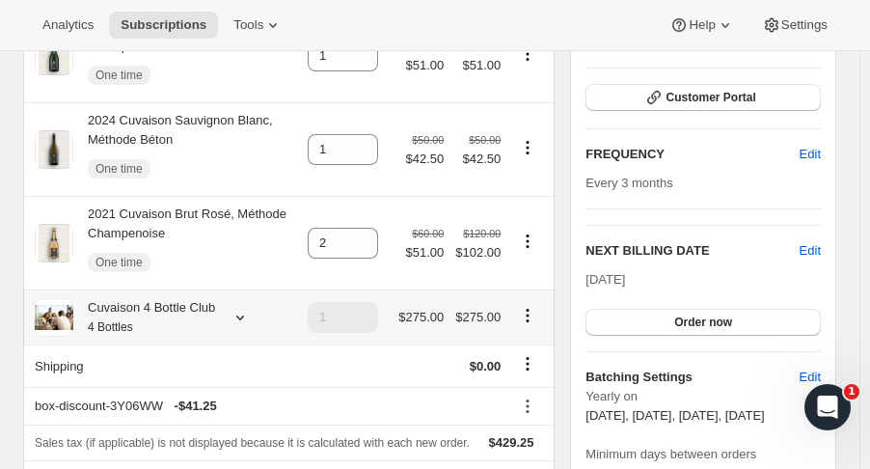
click at [529, 318] on icon "Product actions" at bounding box center [527, 315] width 19 height 19
click at [531, 378] on span "Remove" at bounding box center [535, 385] width 46 height 14
type input "0"
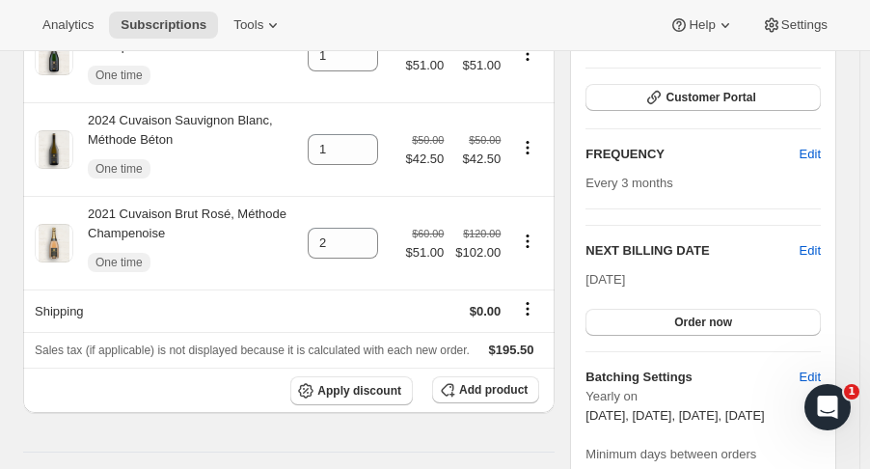
click at [746, 323] on button "Order now" at bounding box center [702, 322] width 235 height 27
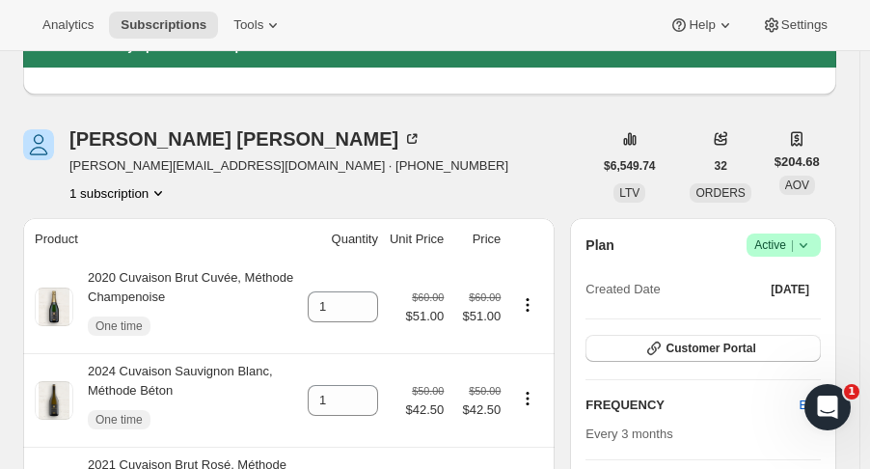
scroll to position [0, 0]
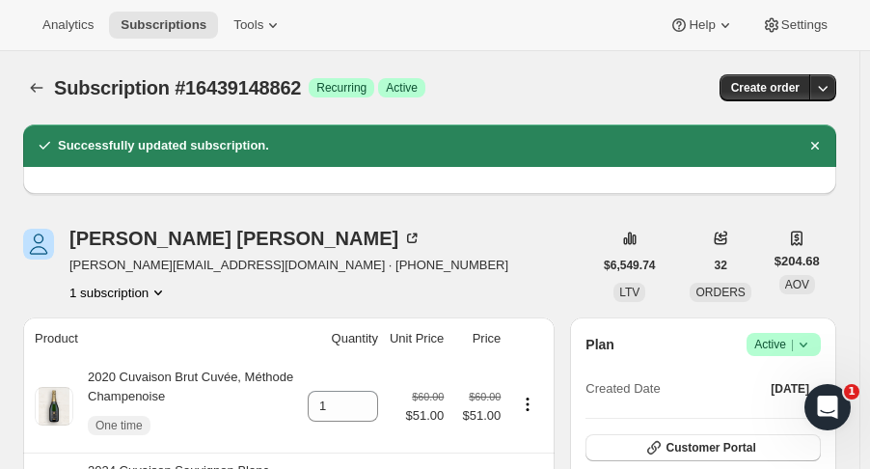
click at [35, 85] on icon "Subscriptions" at bounding box center [36, 87] width 19 height 19
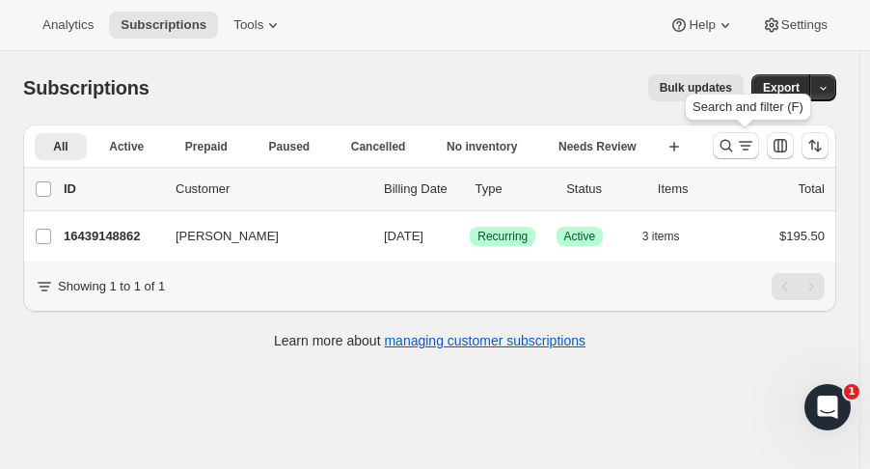
click at [735, 139] on icon "Search and filter results" at bounding box center [726, 145] width 19 height 19
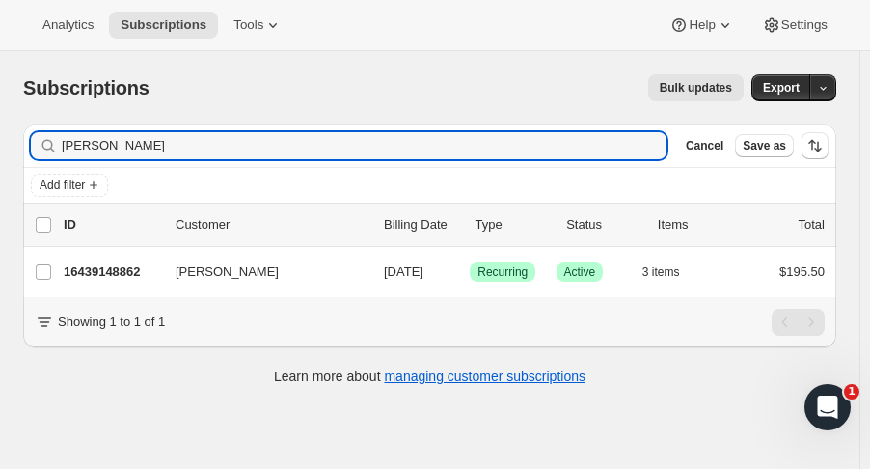
drag, startPoint x: 109, startPoint y: 148, endPoint x: -46, endPoint y: 164, distance: 156.2
click at [0, 164] on html "Analytics Subscriptions Tools Help Settings Skip to content Subscriptions. This…" at bounding box center [435, 234] width 870 height 469
type input "uzzo"
click at [133, 281] on div "16448618814 Lynn Uzzo 11/01/2025 Success Recurring Success Active 4 items $233.…" at bounding box center [444, 272] width 761 height 27
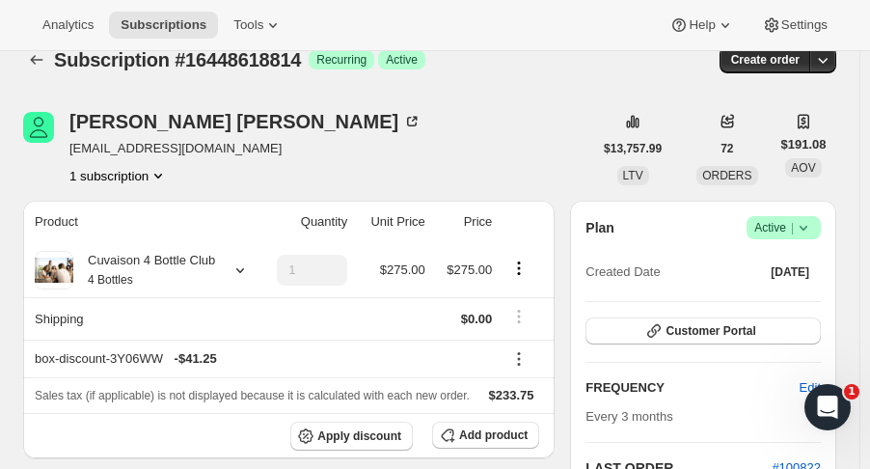
scroll to position [29, 0]
